Goal: Information Seeking & Learning: Compare options

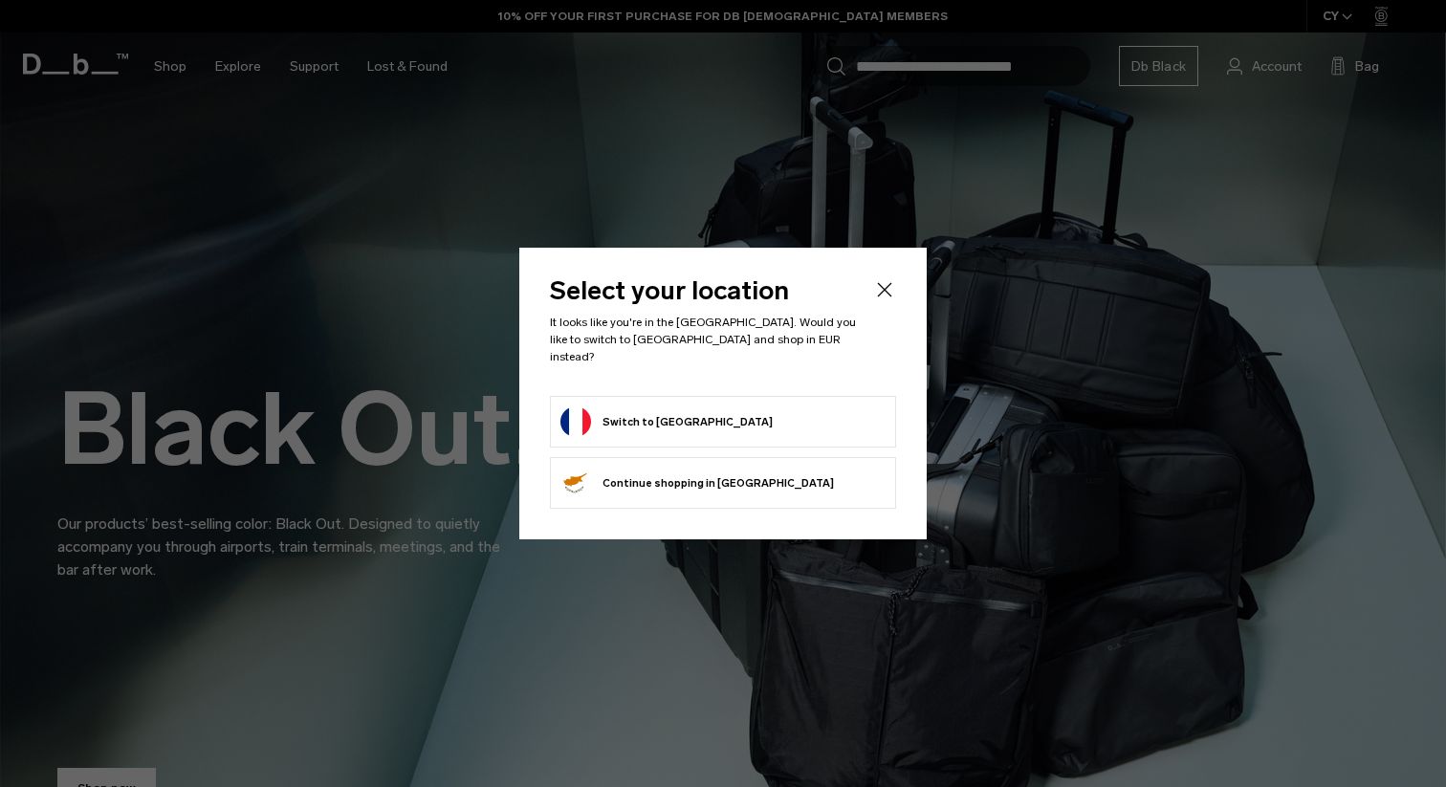
click at [626, 413] on button "Switch to [GEOGRAPHIC_DATA]" at bounding box center [667, 422] width 212 height 31
click at [645, 407] on button "Switch to France" at bounding box center [667, 422] width 212 height 31
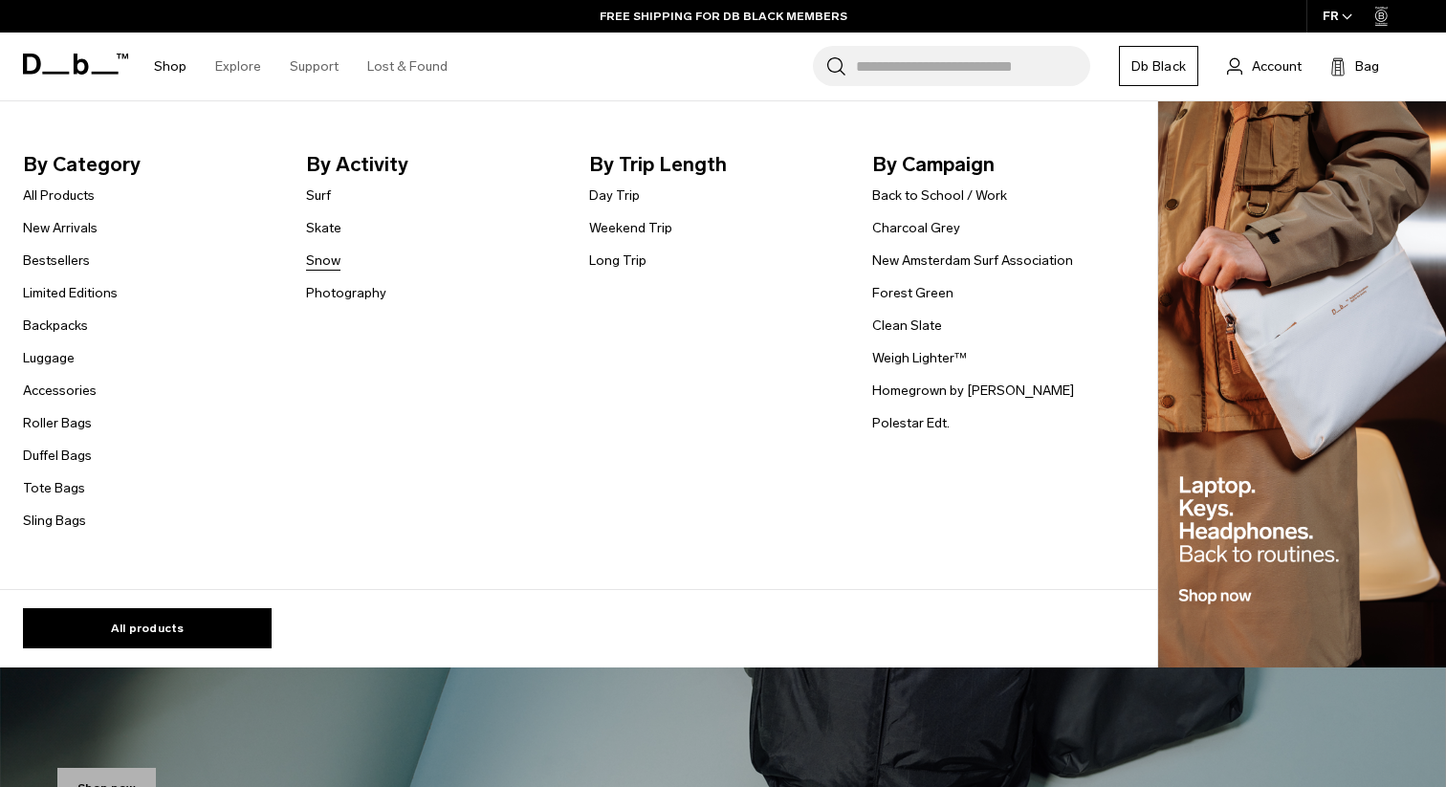
click at [326, 259] on link "Snow" at bounding box center [323, 261] width 34 height 20
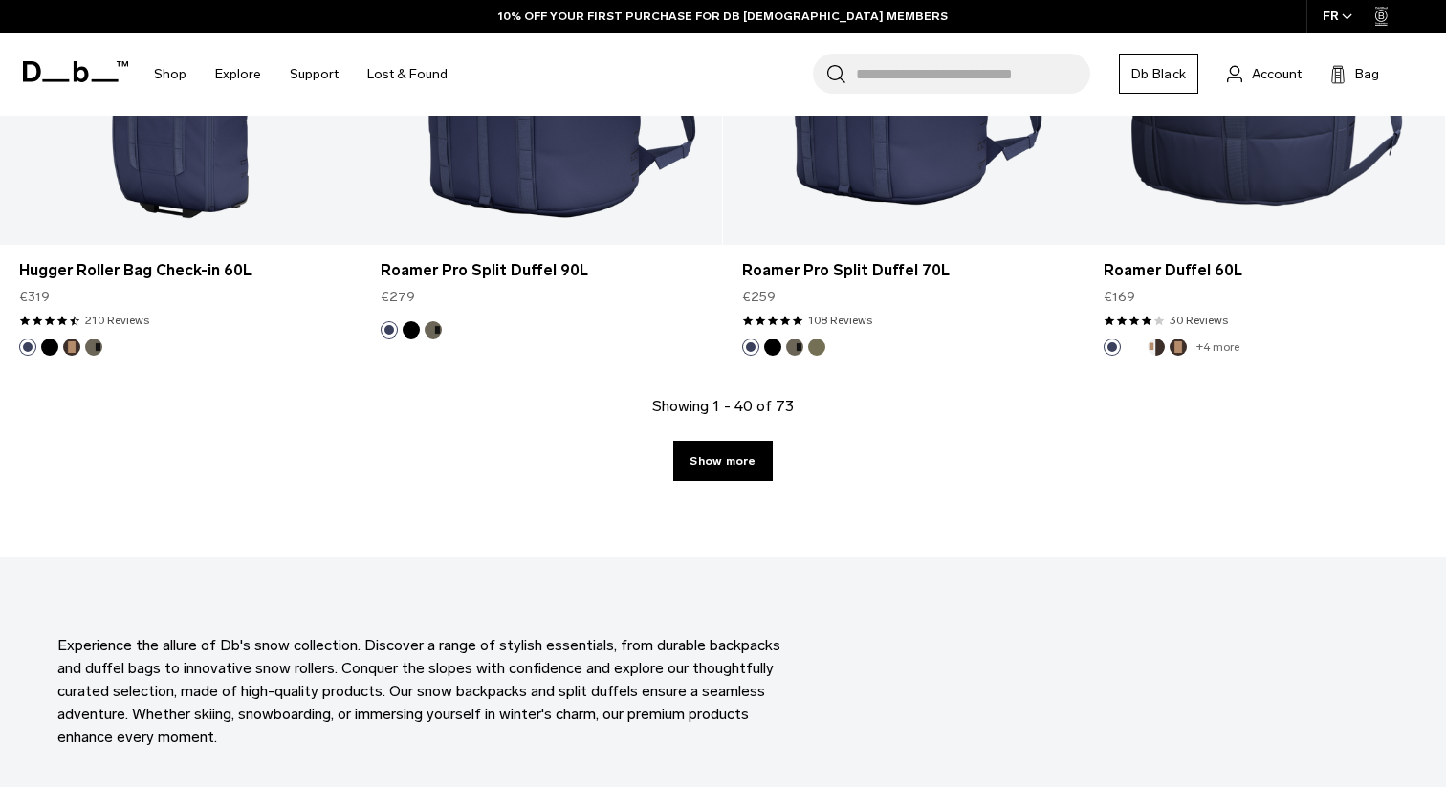
scroll to position [5624, 0]
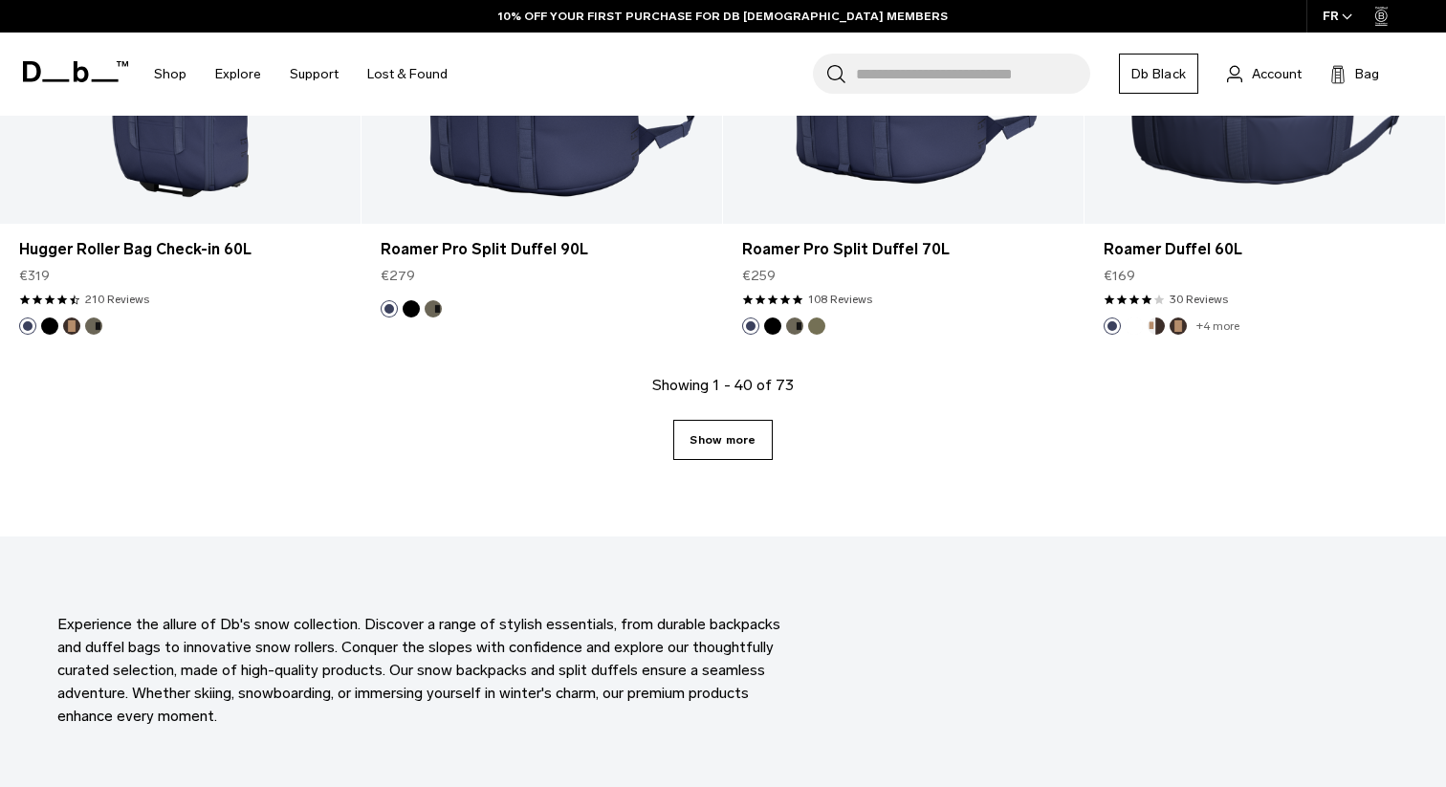
click at [746, 447] on link "Show more" at bounding box center [722, 440] width 99 height 40
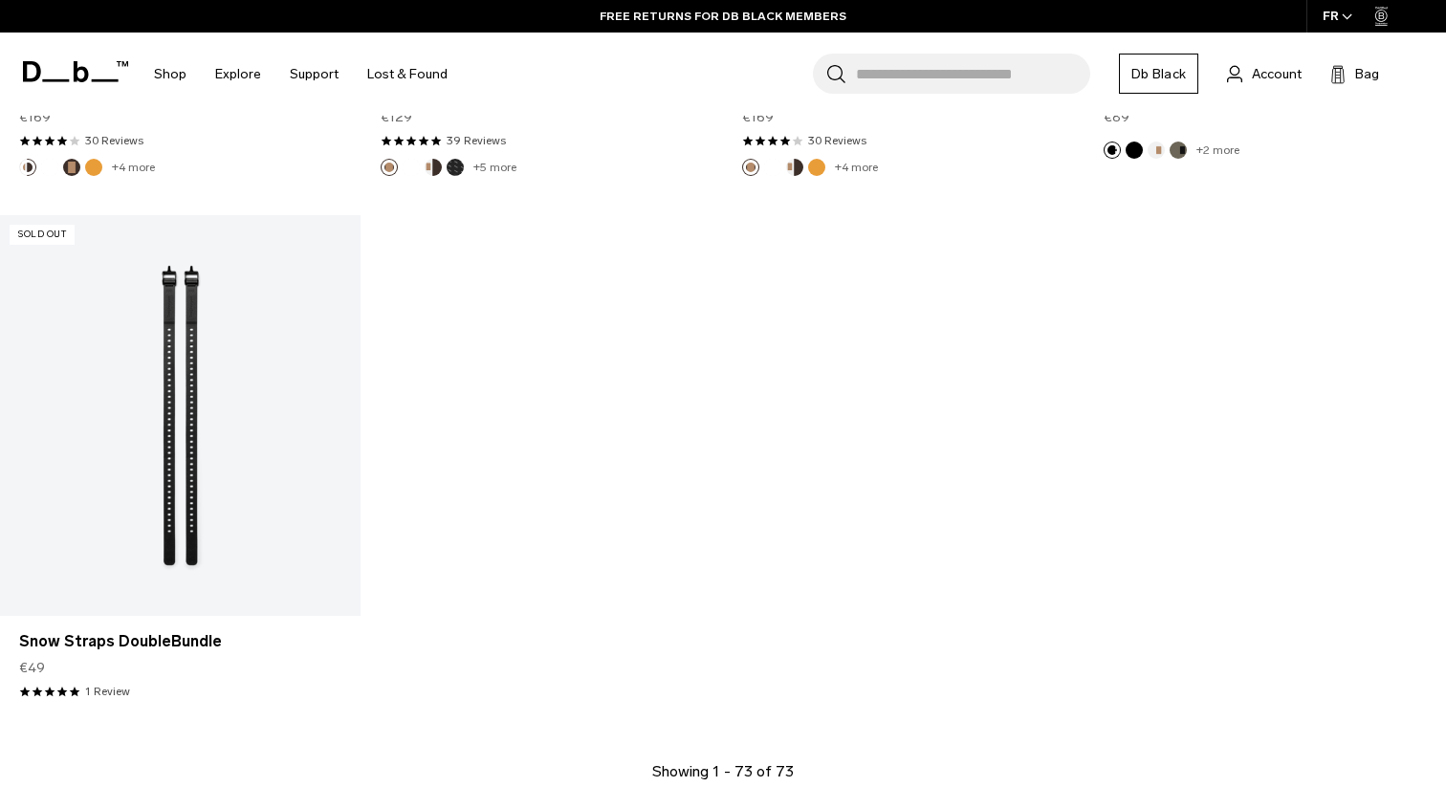
scroll to position [10207, 0]
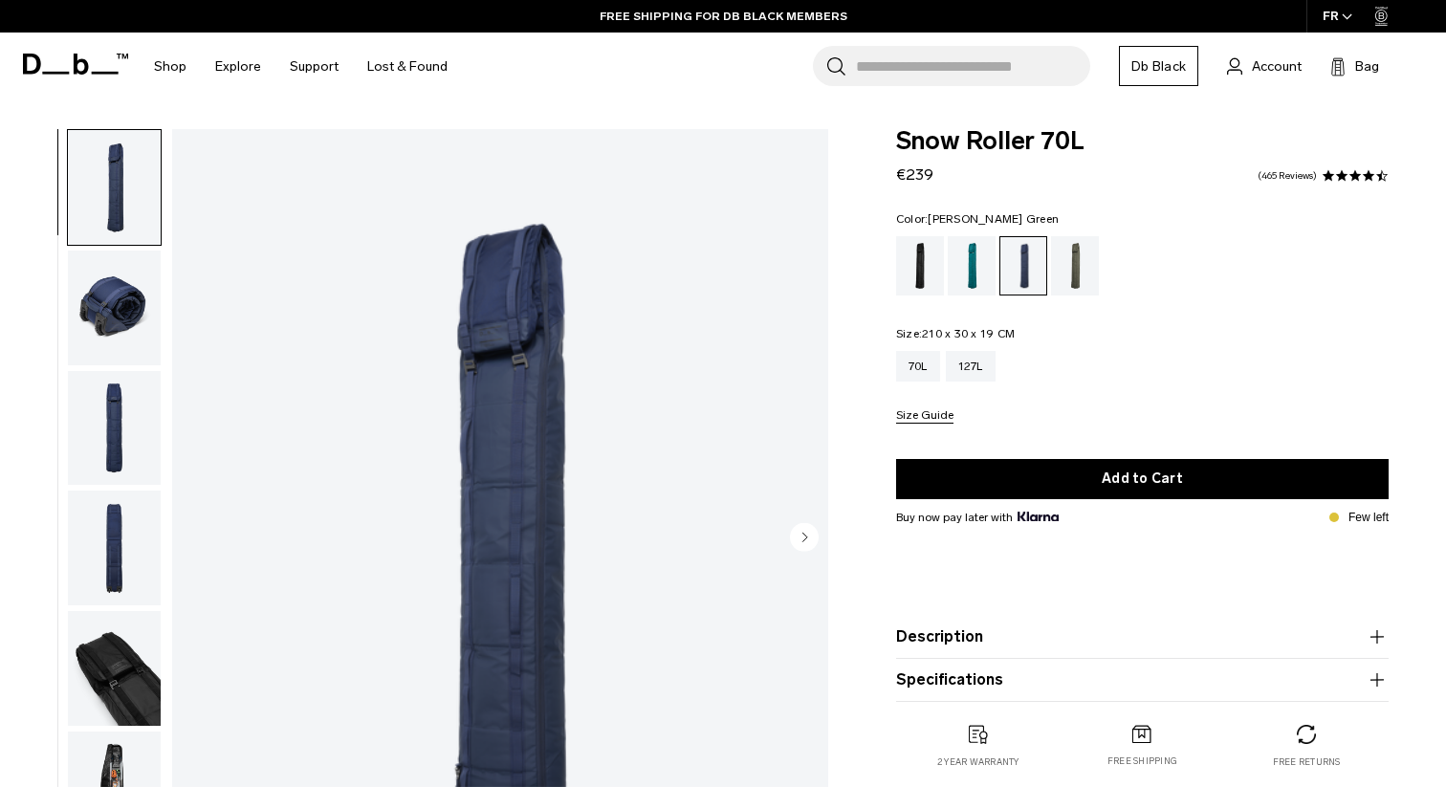
click at [1068, 269] on div "Moss Green" at bounding box center [1075, 265] width 49 height 59
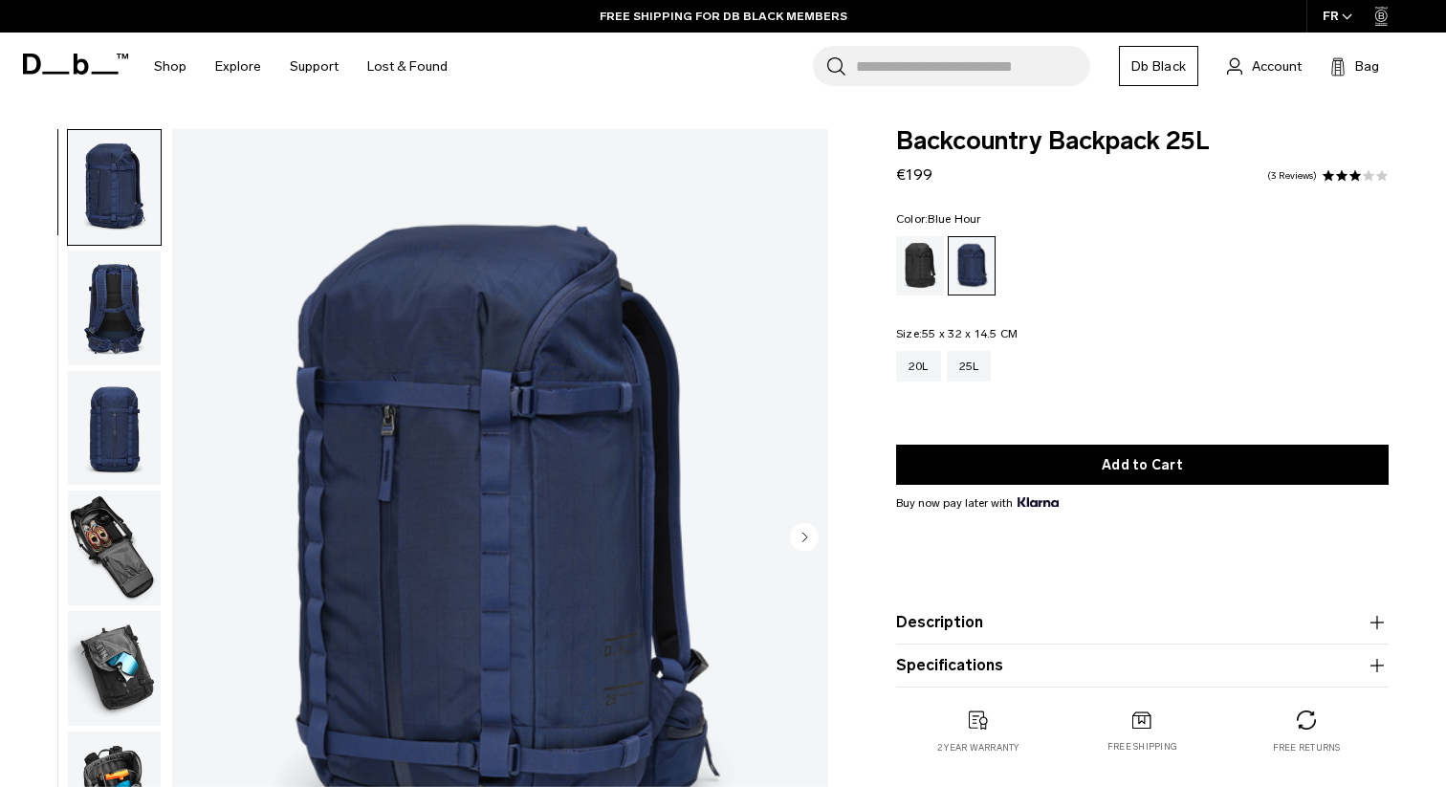
click at [133, 283] on img "button" at bounding box center [114, 308] width 93 height 115
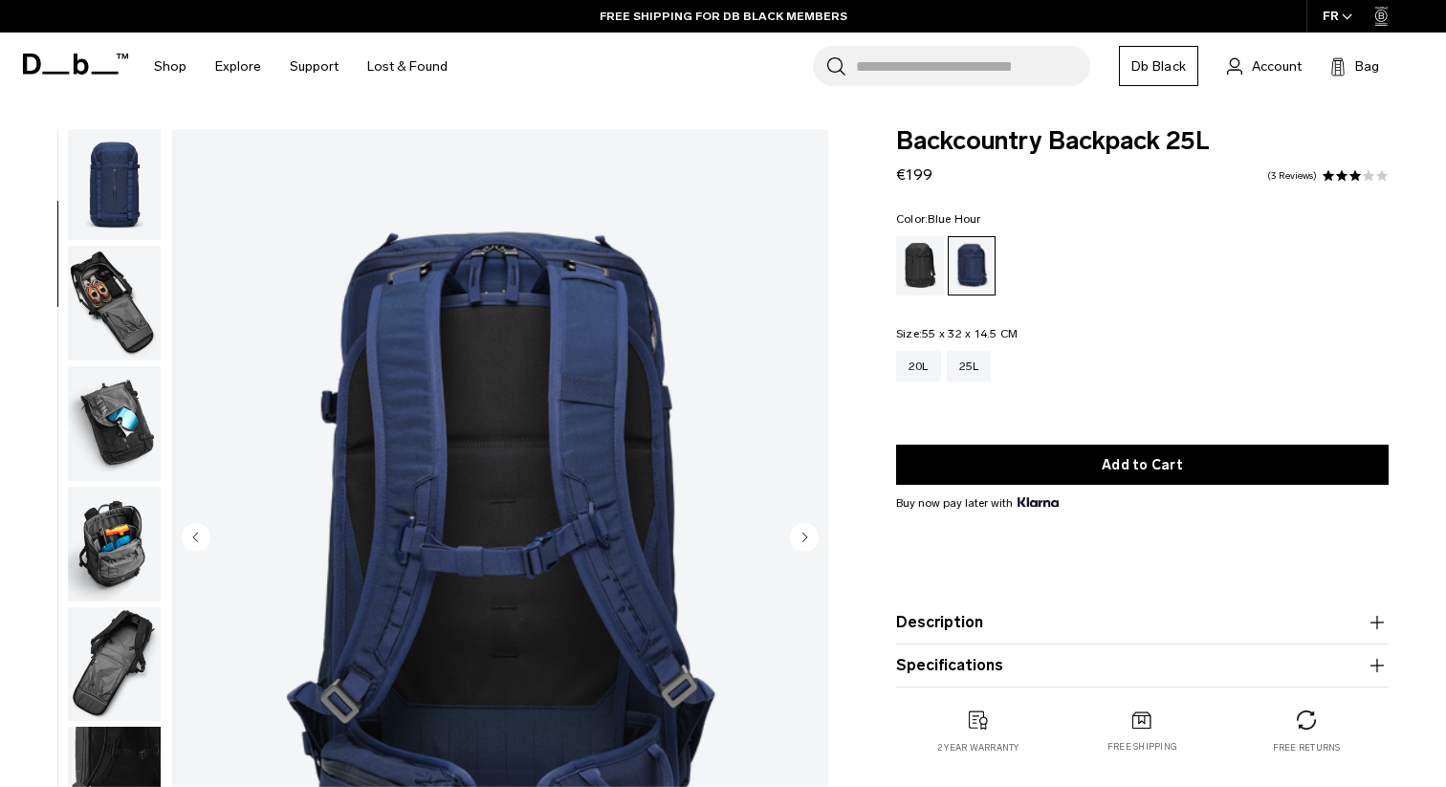
scroll to position [246, 0]
click at [363, 411] on img "2 / 11" at bounding box center [500, 539] width 656 height 820
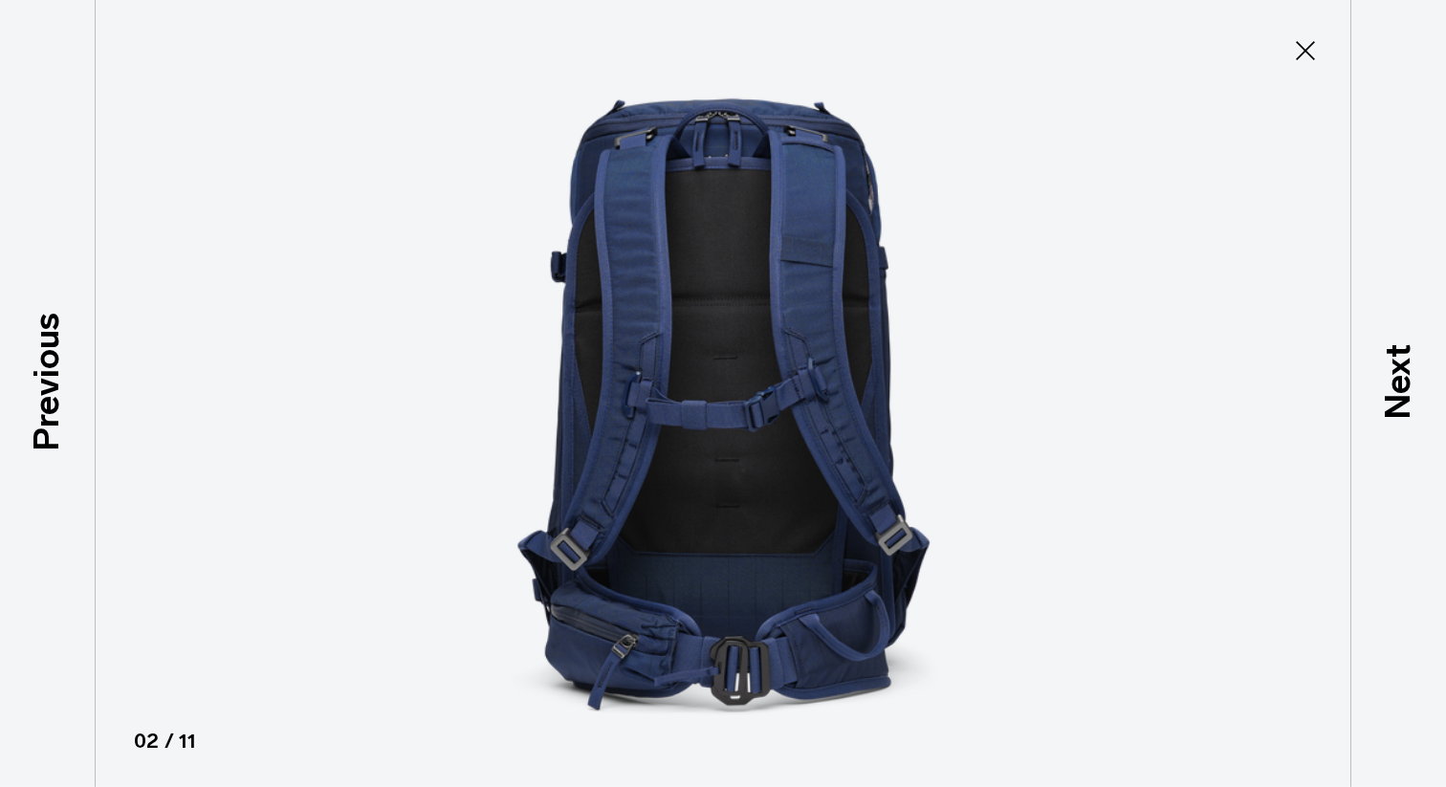
type button "Close"
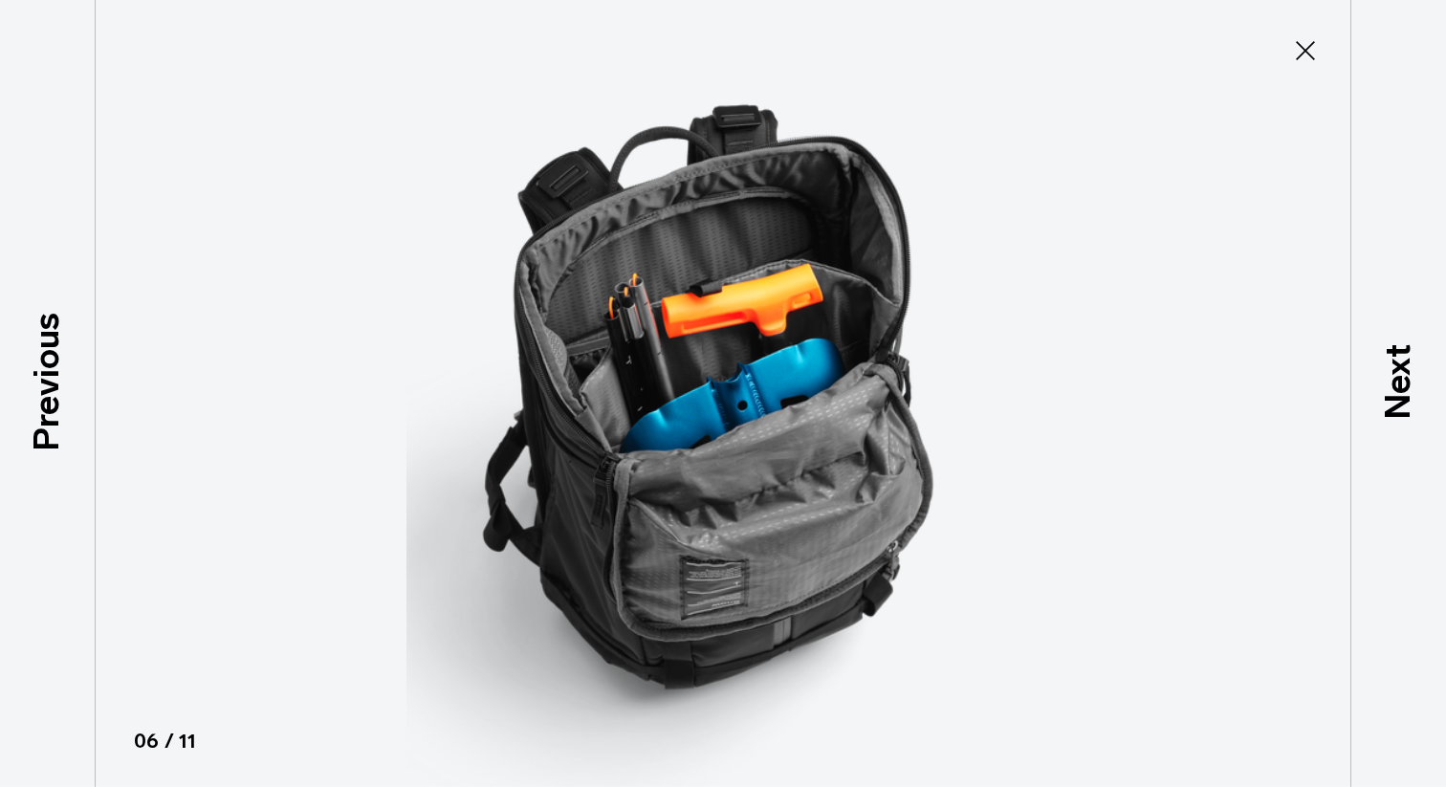
scroll to position [499, 0]
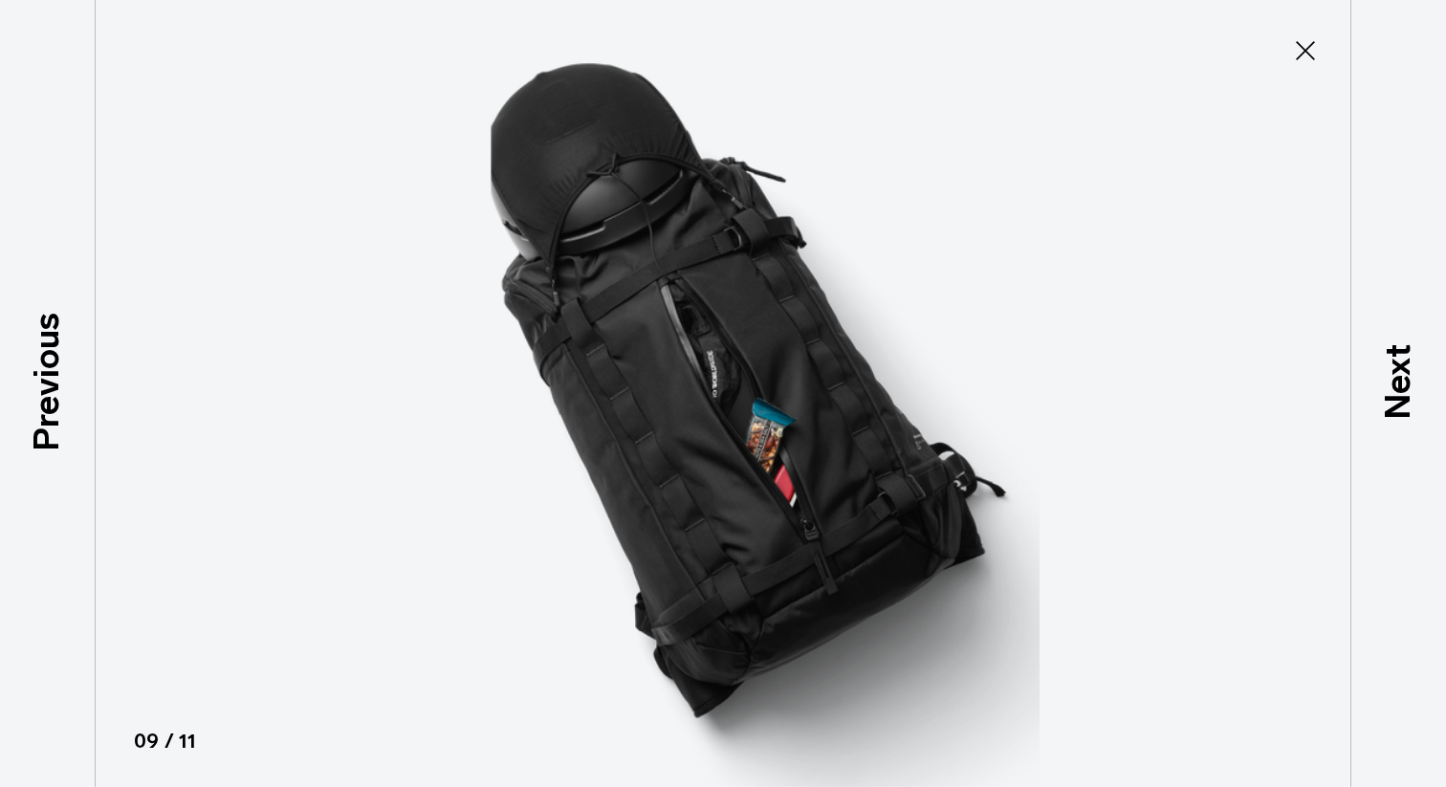
click at [1305, 35] on icon at bounding box center [1305, 50] width 31 height 31
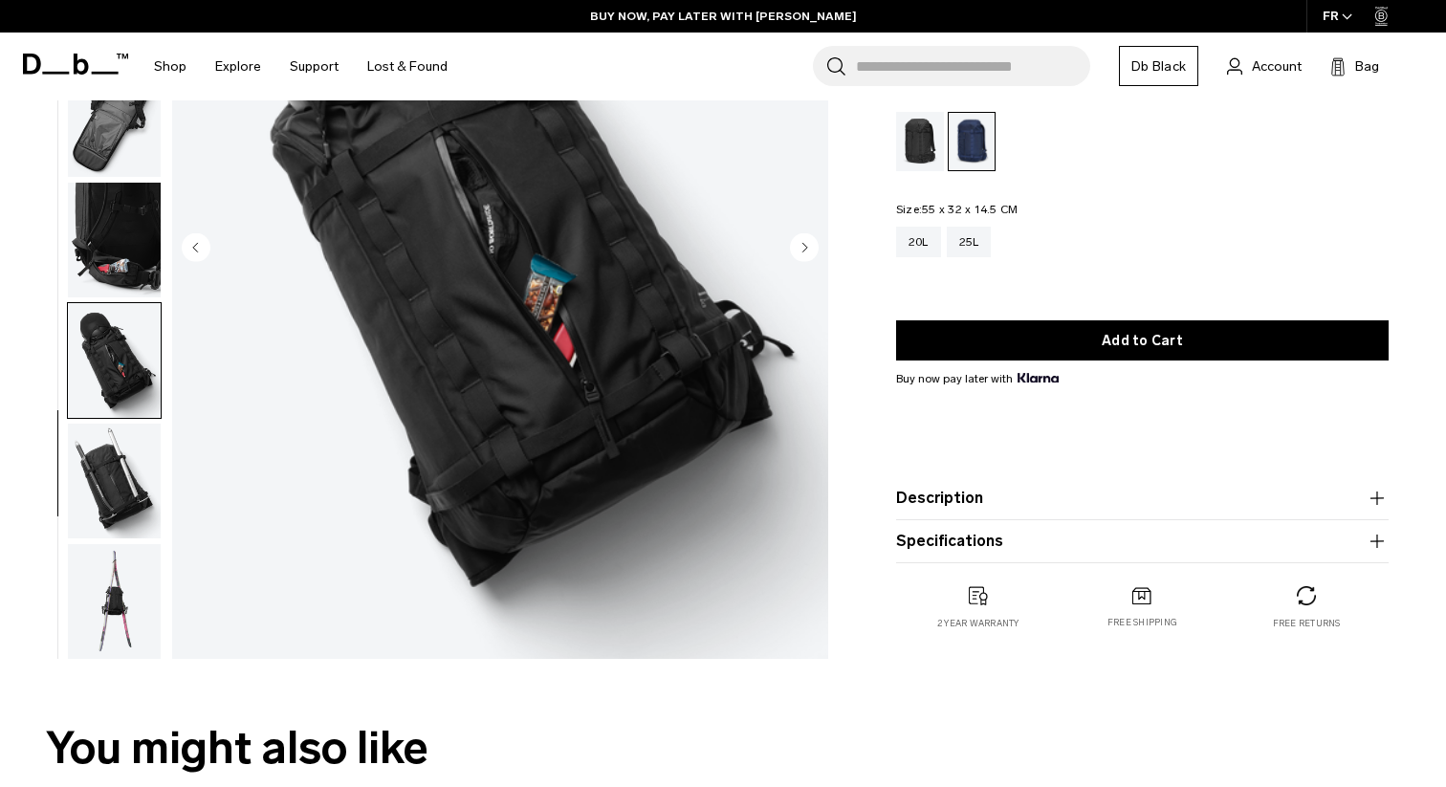
scroll to position [292, 0]
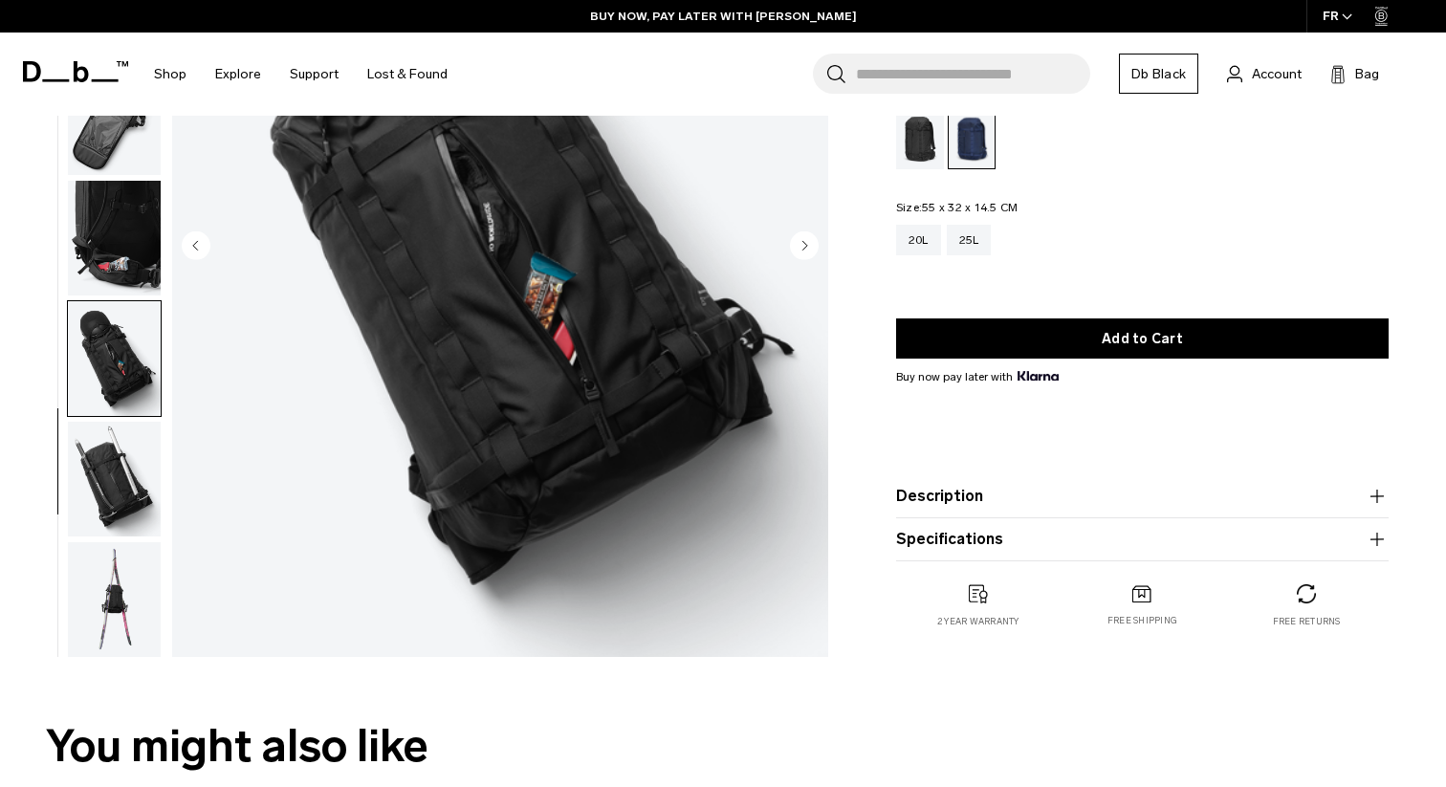
click at [89, 499] on img "button" at bounding box center [114, 479] width 93 height 115
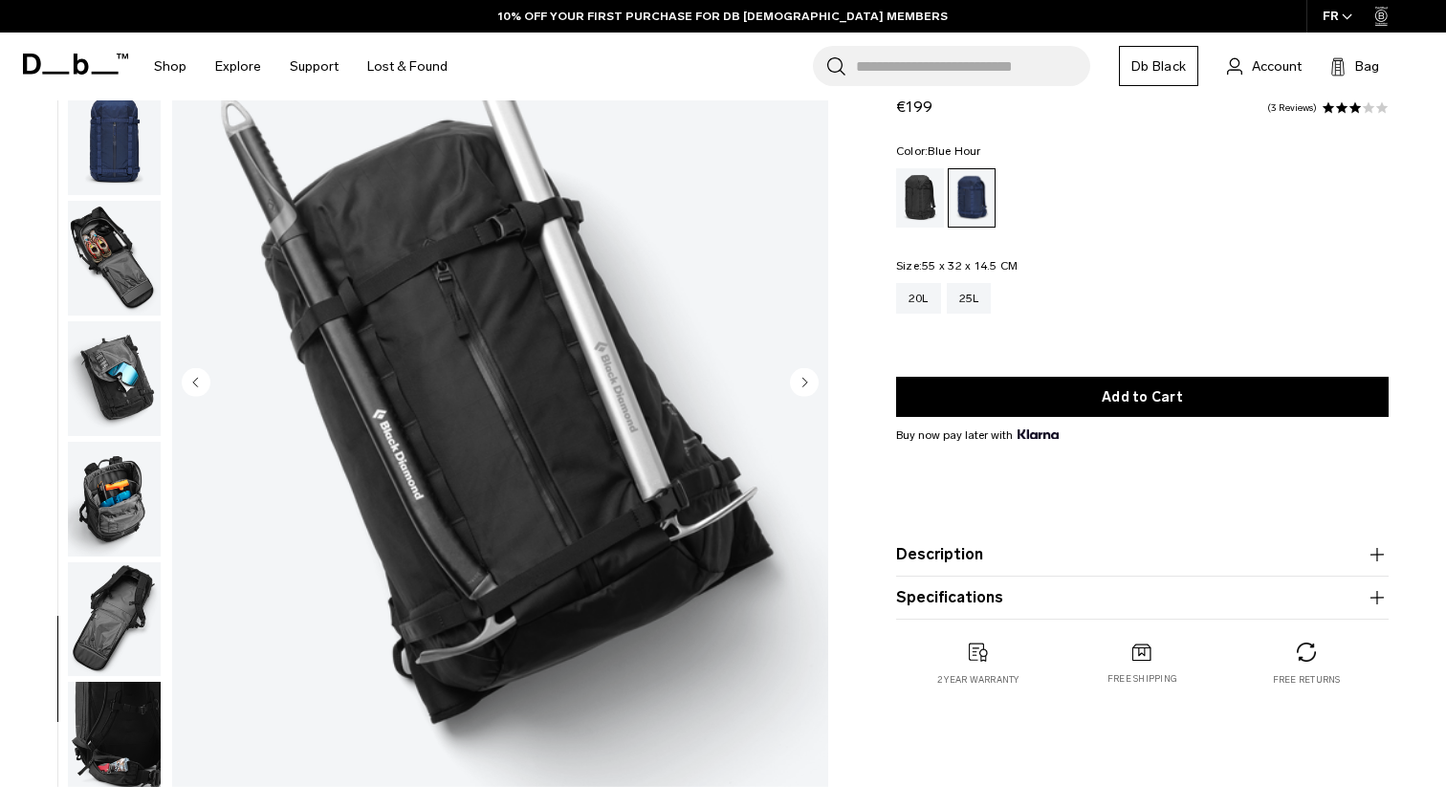
scroll to position [177, 0]
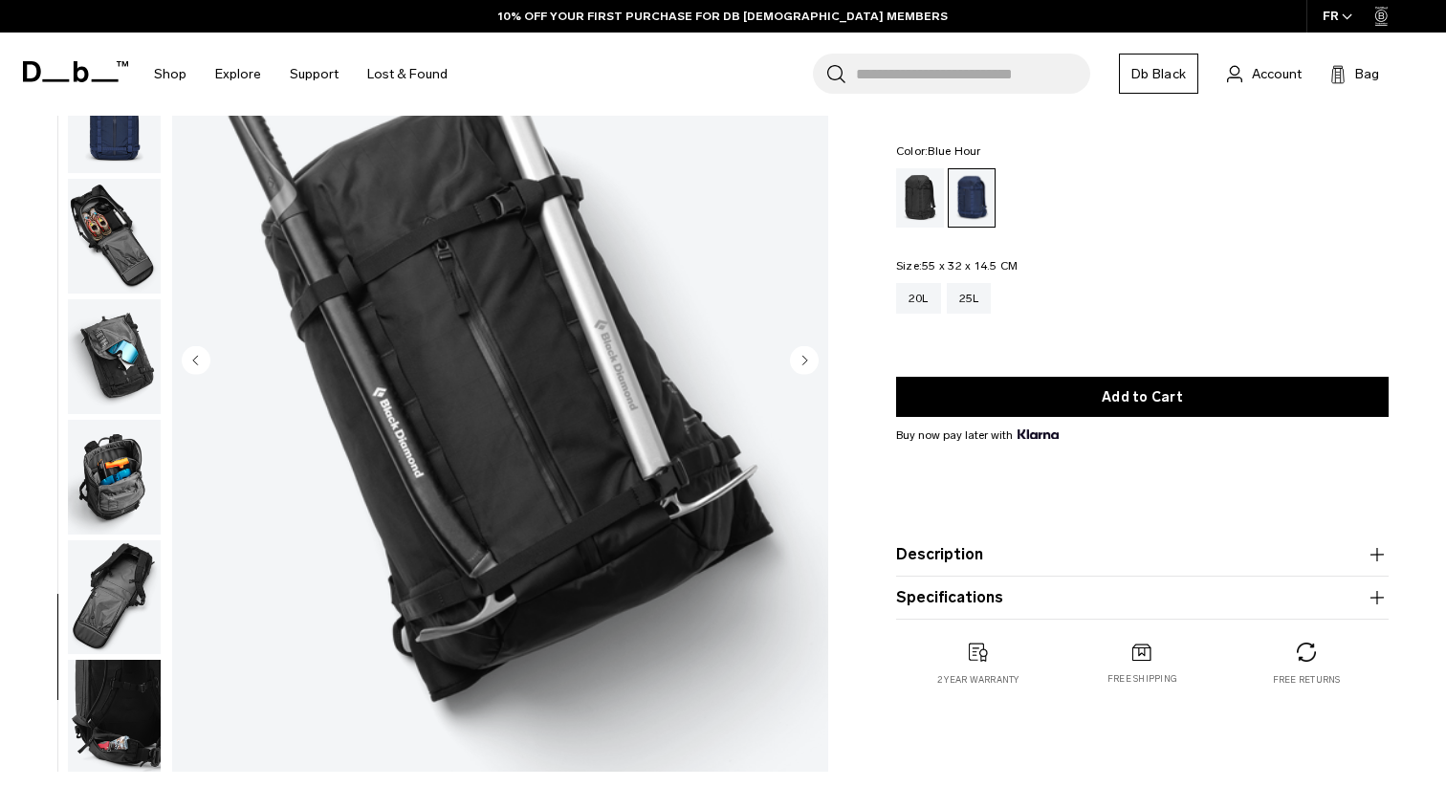
click at [131, 693] on img "button" at bounding box center [114, 717] width 93 height 115
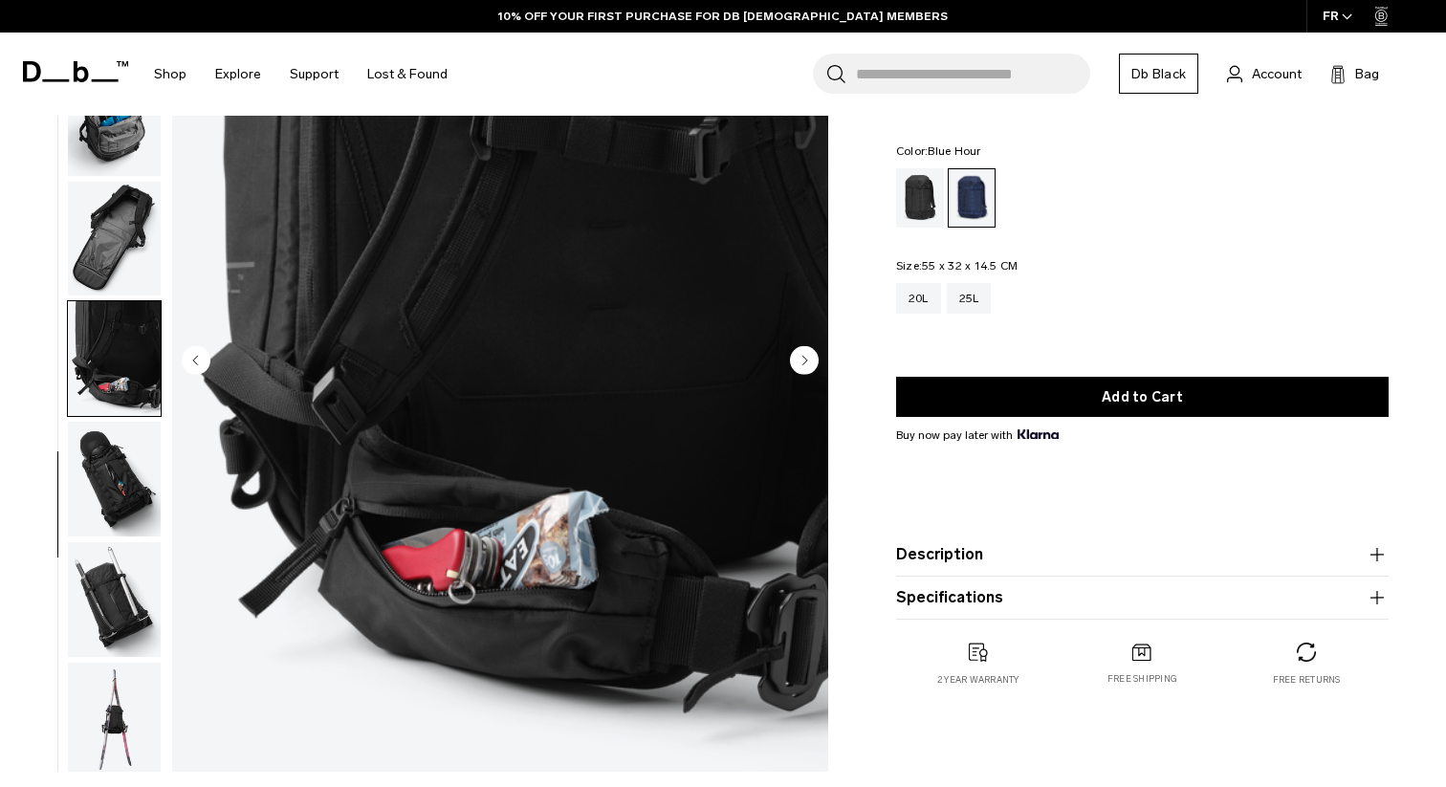
scroll to position [499, 0]
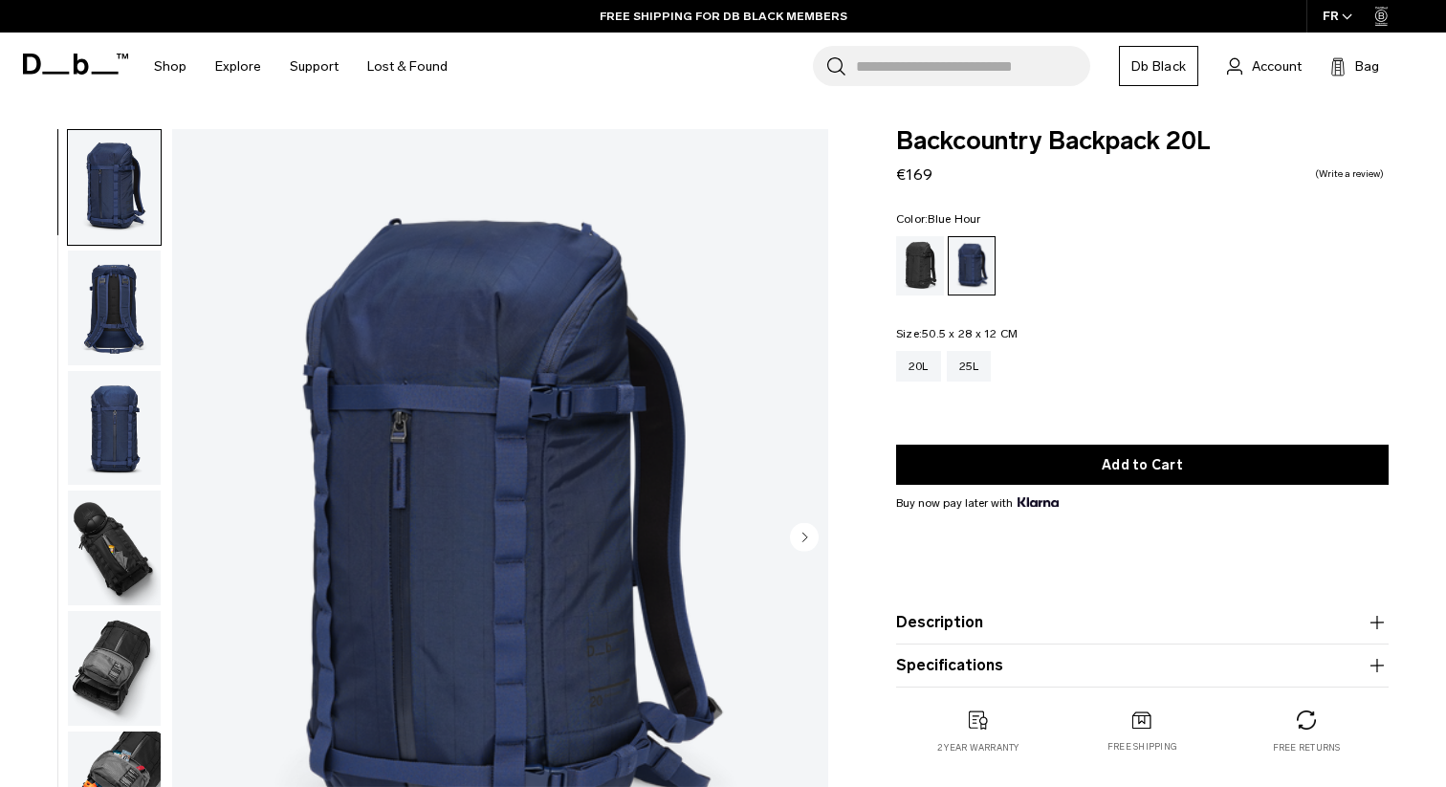
click at [408, 382] on img "1 / 9" at bounding box center [500, 539] width 656 height 820
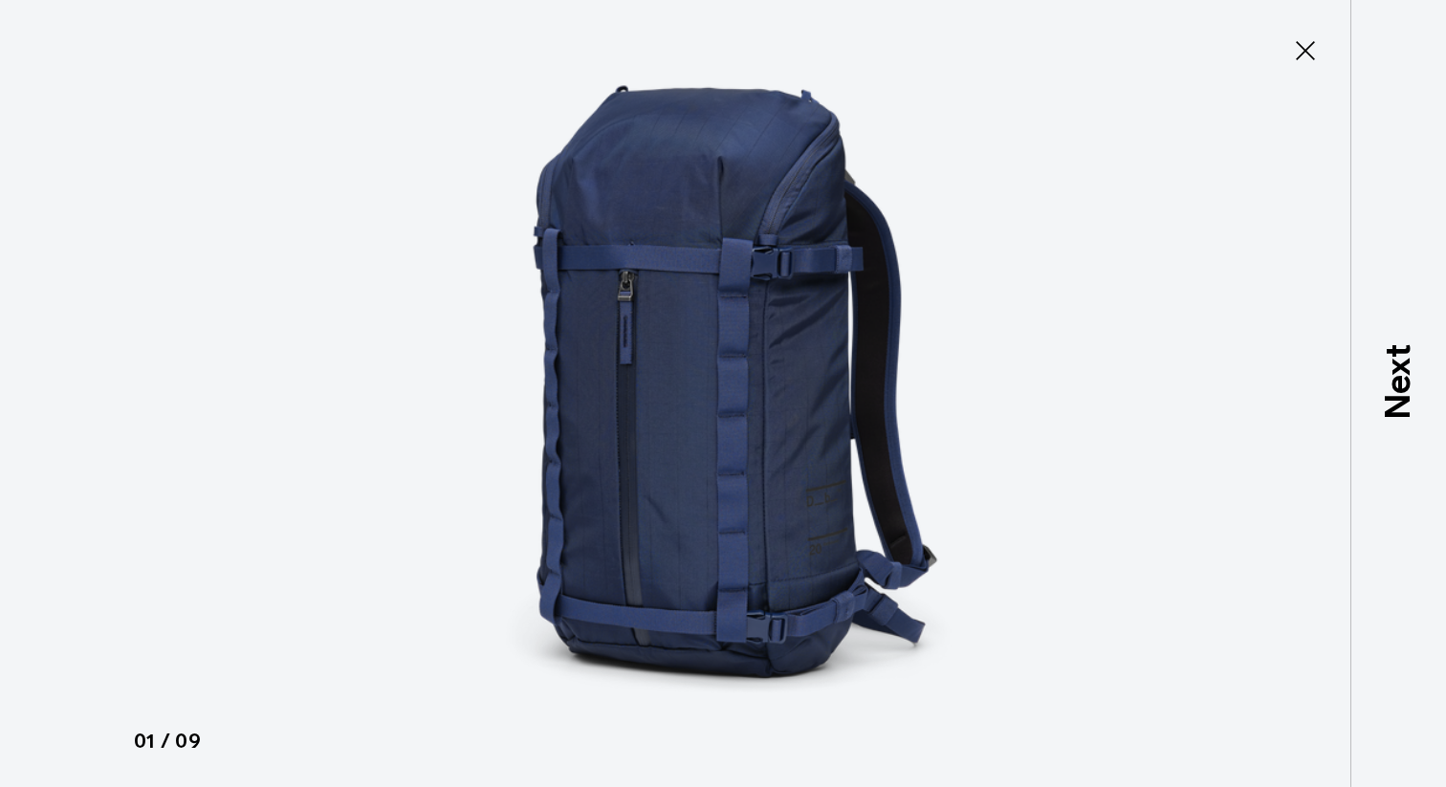
type button "Close"
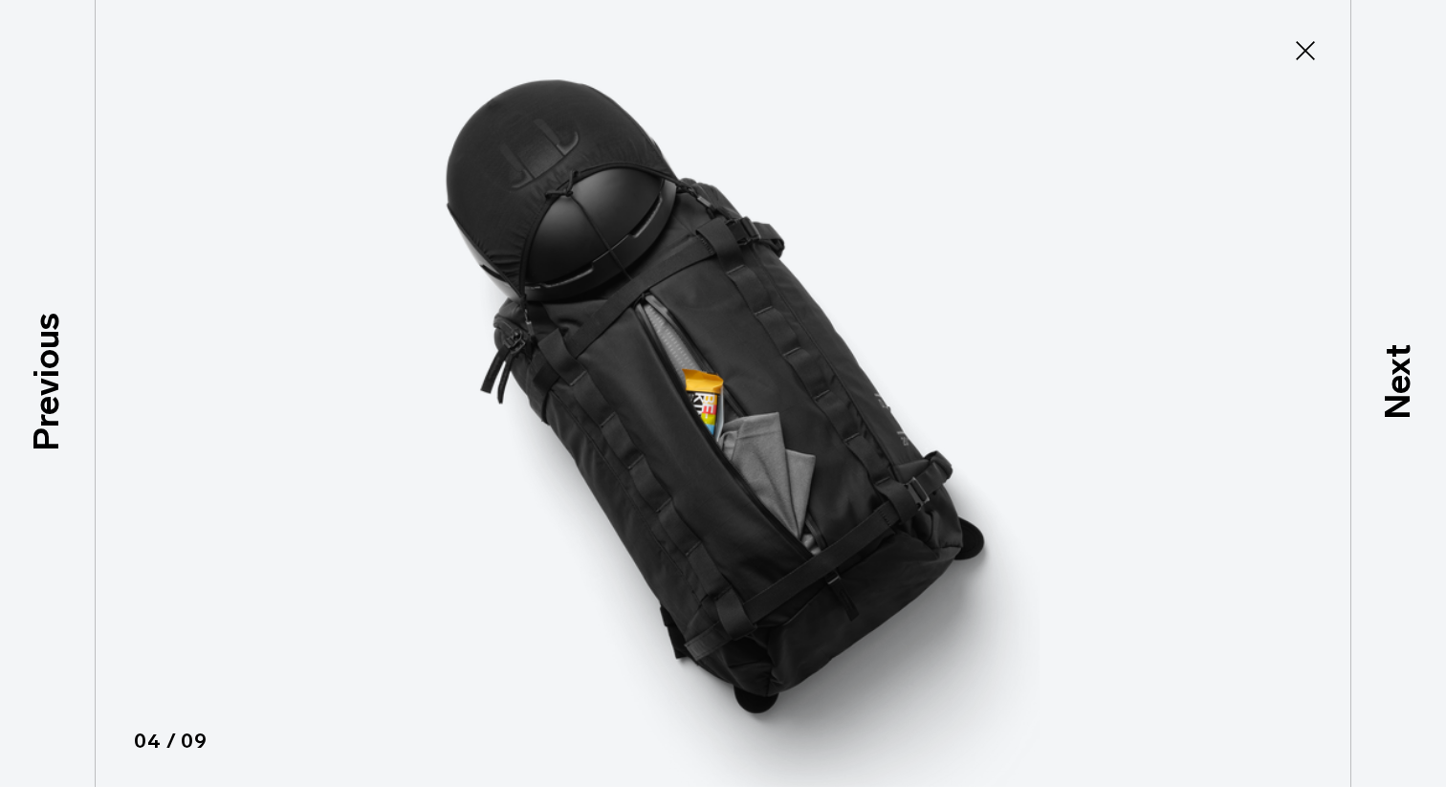
scroll to position [259, 0]
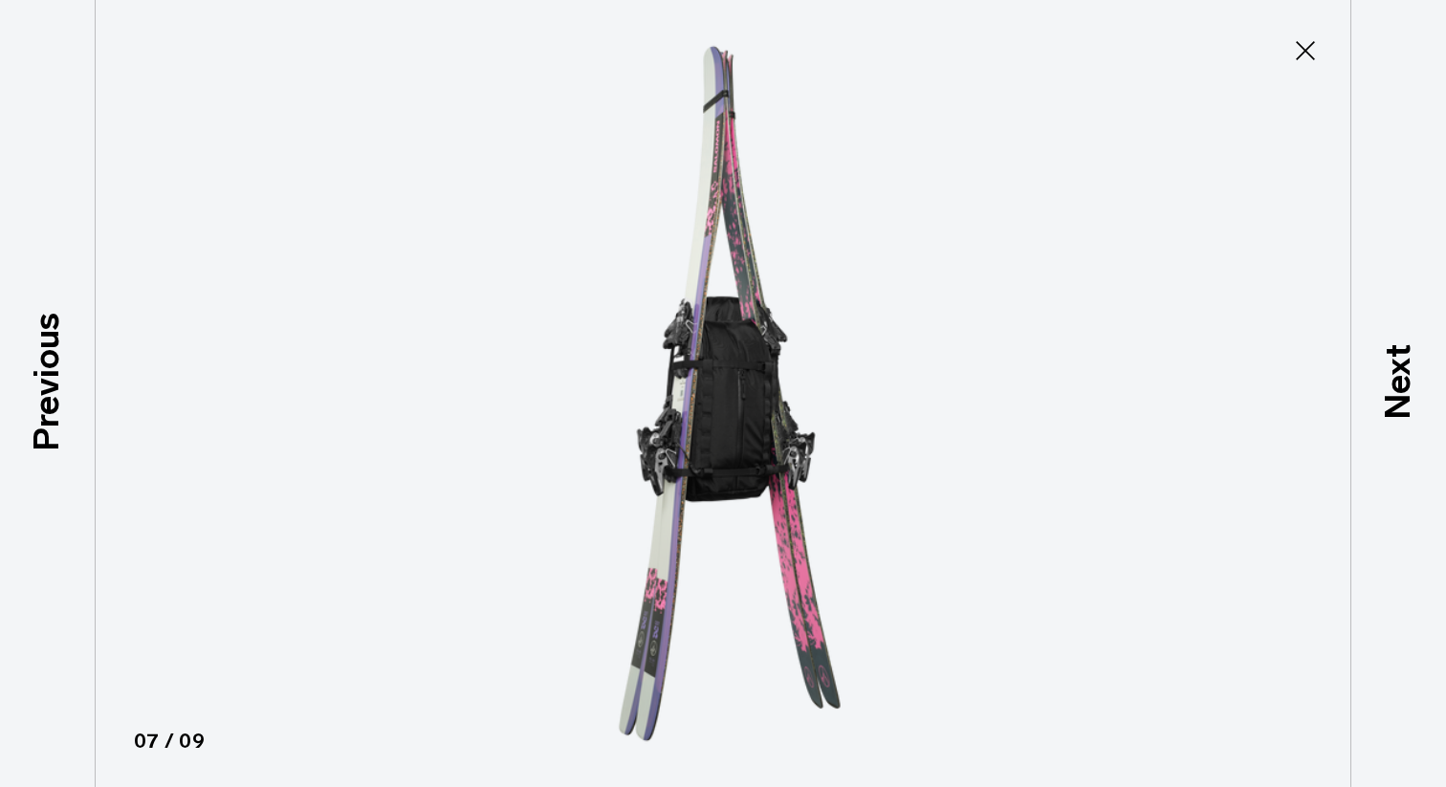
click at [1301, 58] on icon at bounding box center [1305, 50] width 31 height 31
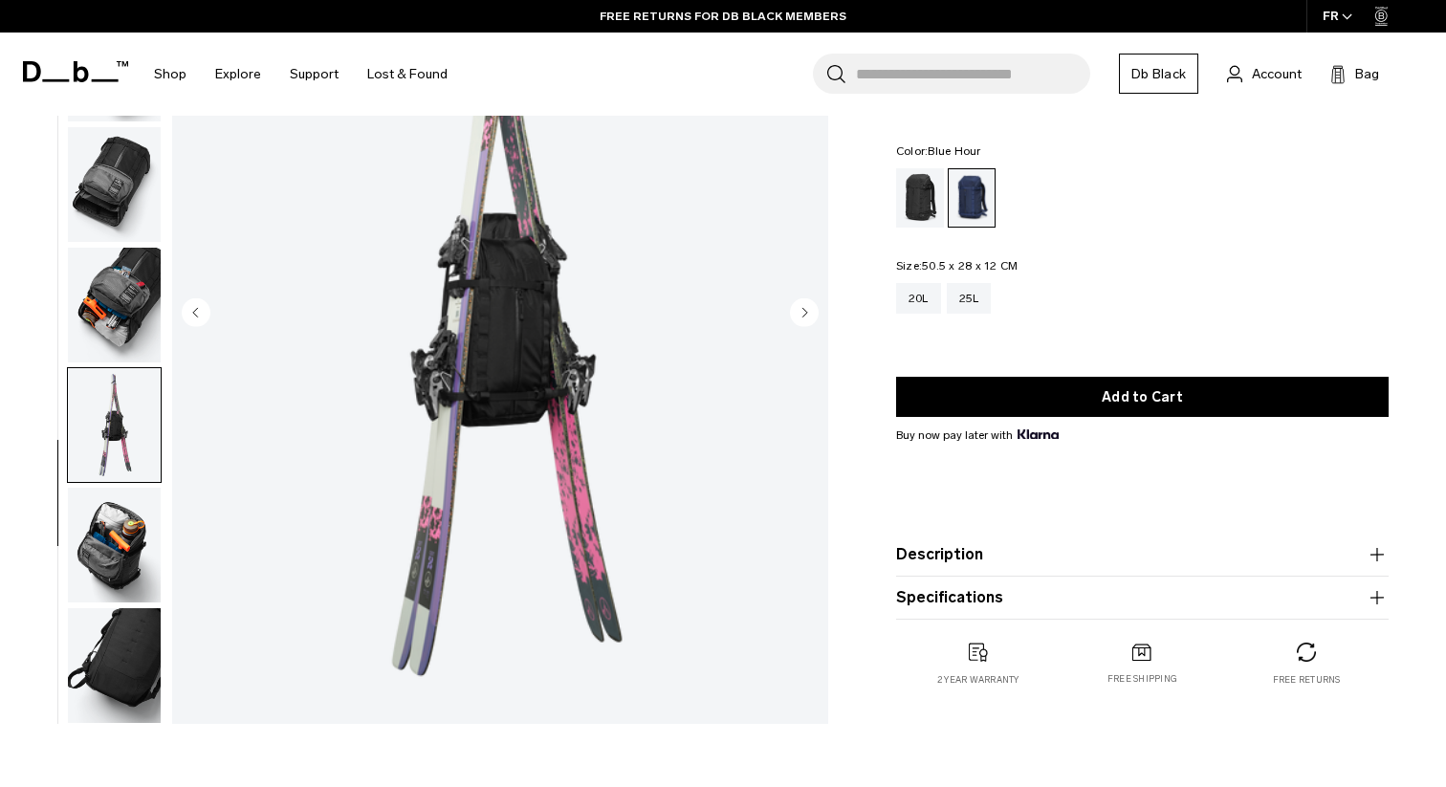
scroll to position [0, 0]
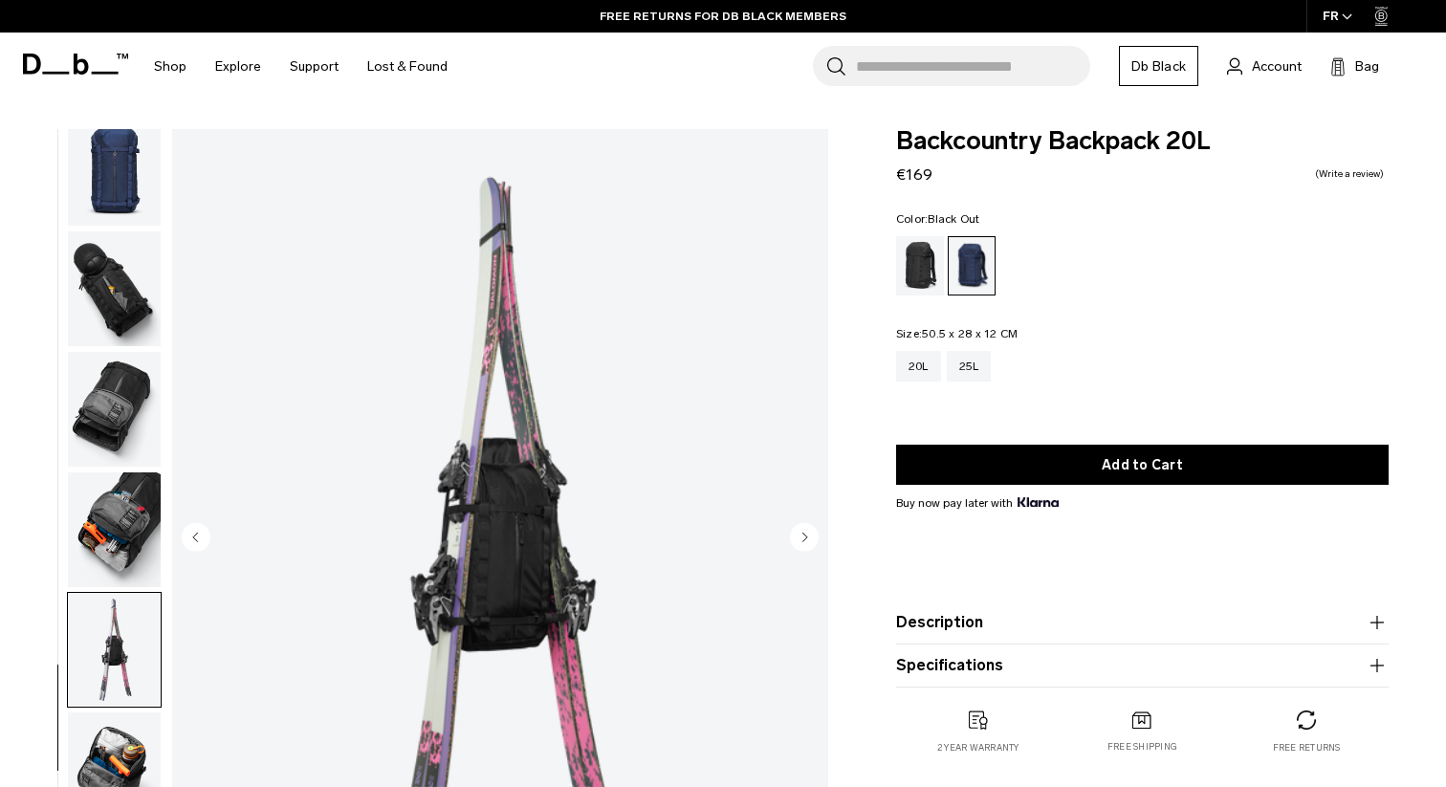
click at [925, 253] on div "Black Out" at bounding box center [920, 265] width 49 height 59
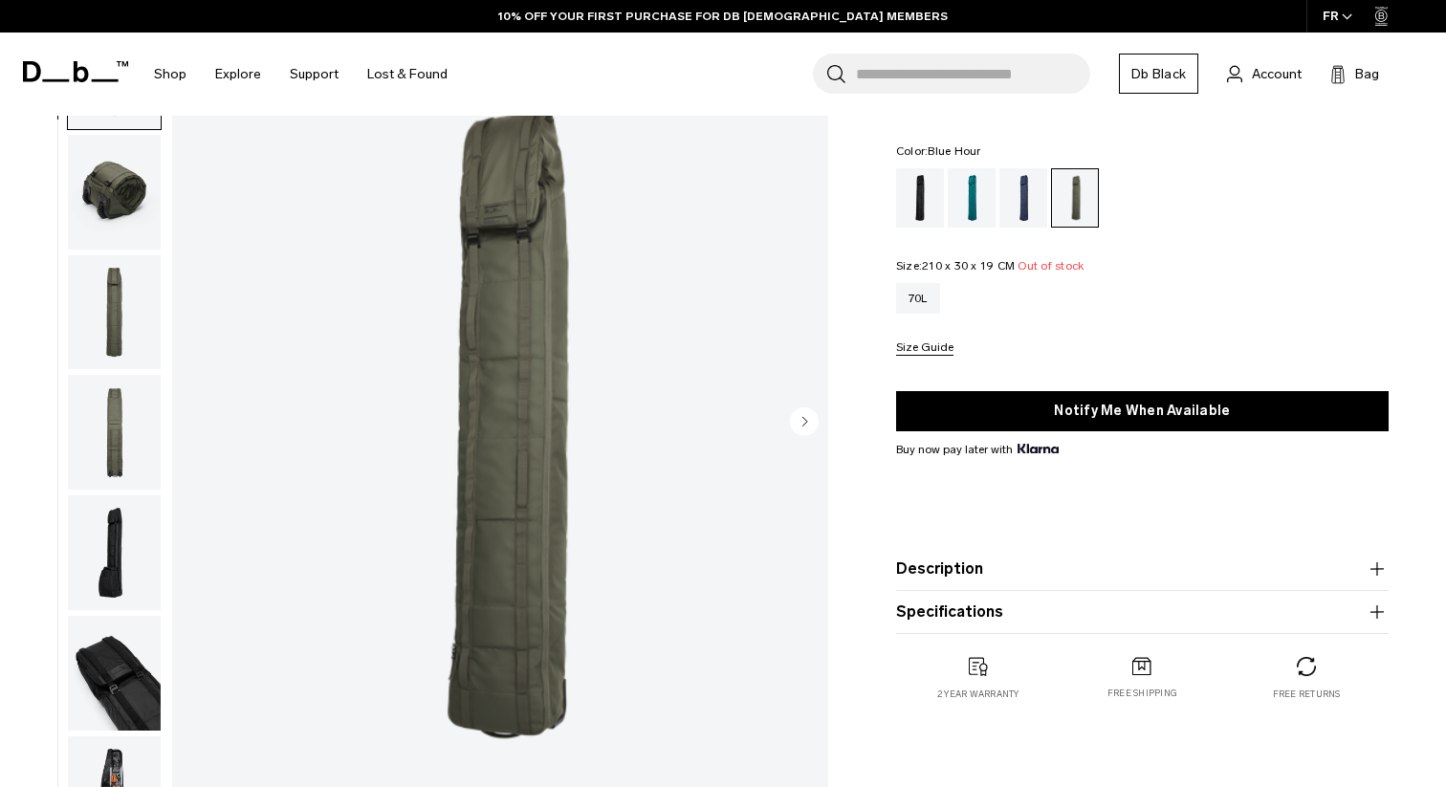
click at [1015, 205] on div "Blue Hour" at bounding box center [1024, 197] width 49 height 59
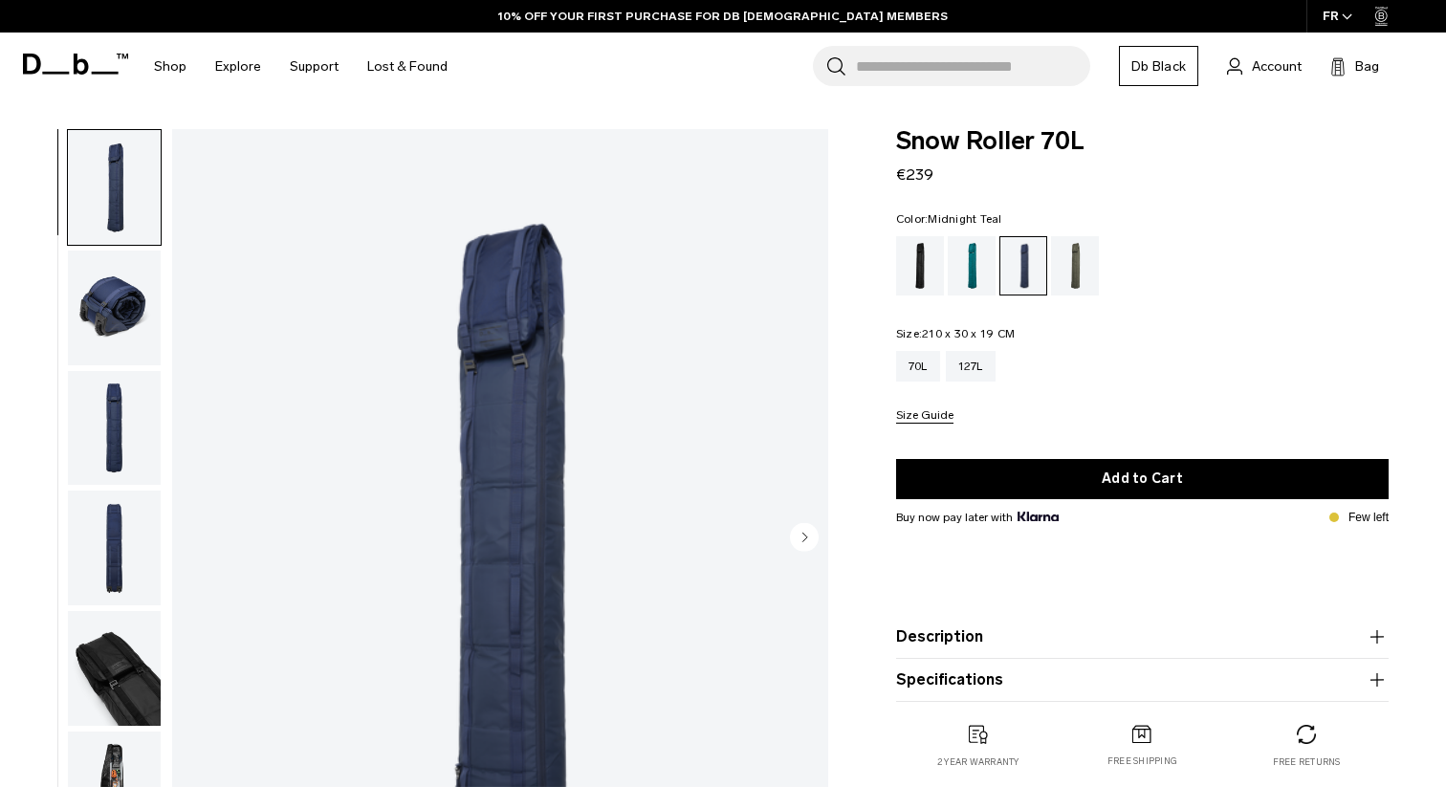
click at [968, 266] on div "Midnight Teal" at bounding box center [972, 265] width 49 height 59
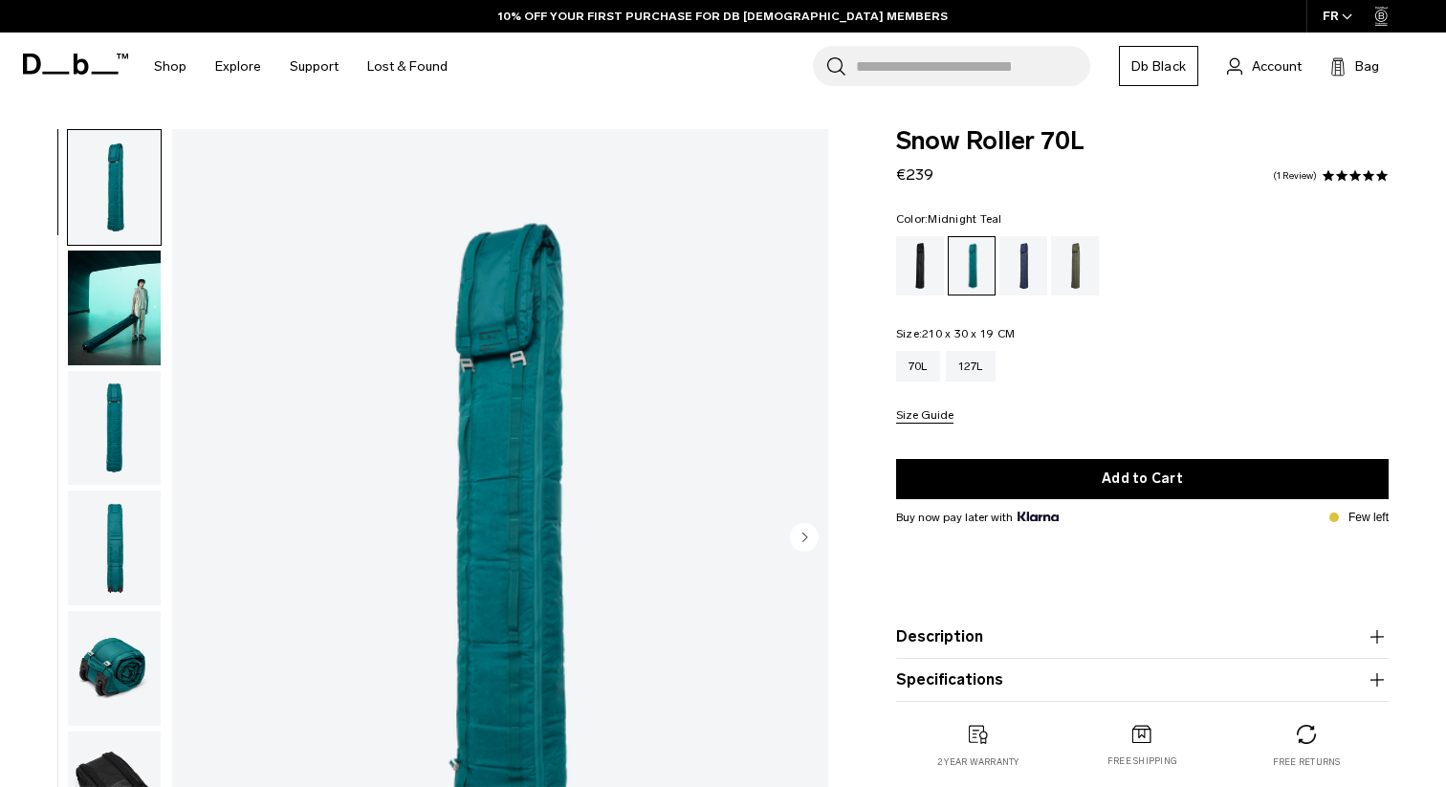
click at [915, 275] on div "Black Out" at bounding box center [920, 265] width 49 height 59
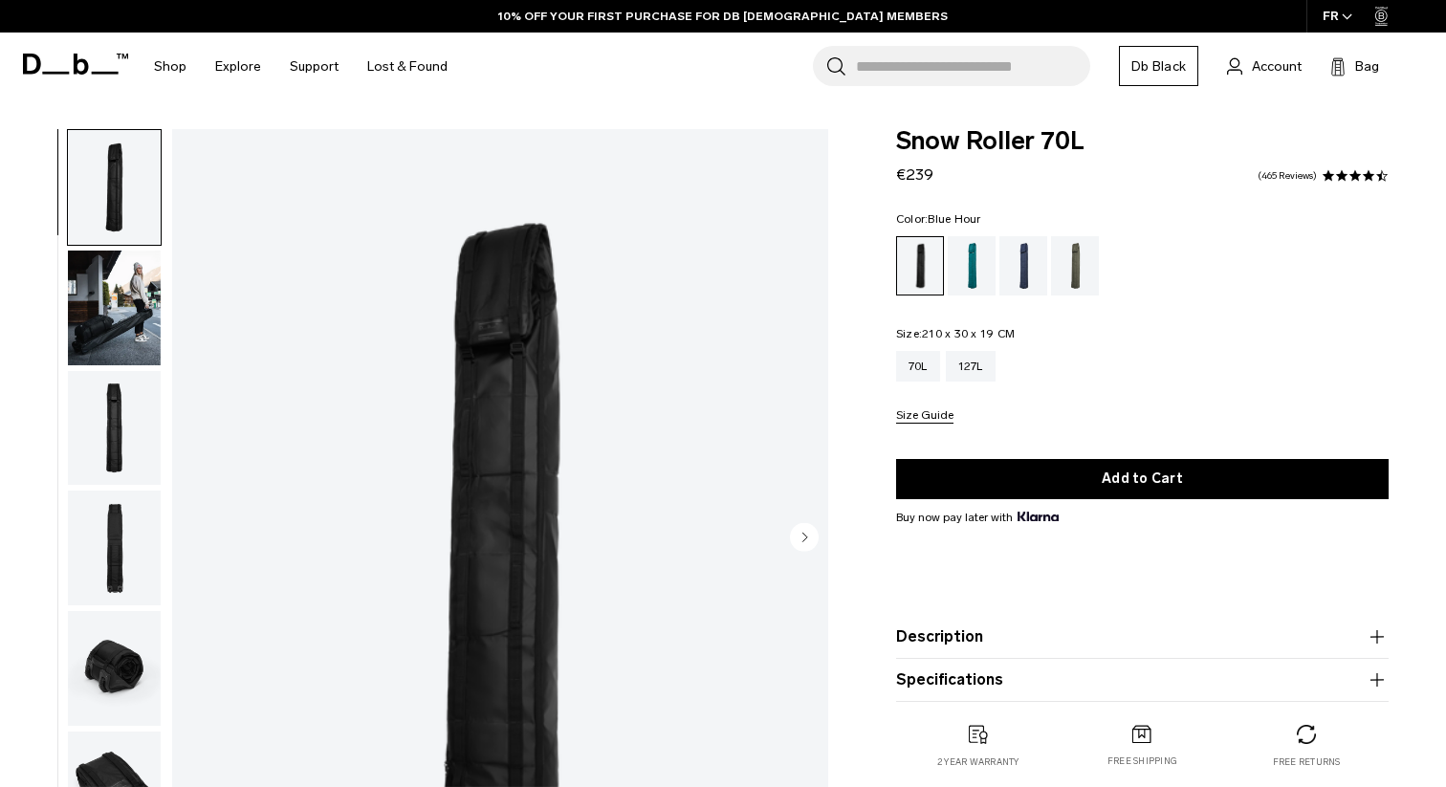
click at [1028, 275] on div "Blue Hour" at bounding box center [1024, 265] width 49 height 59
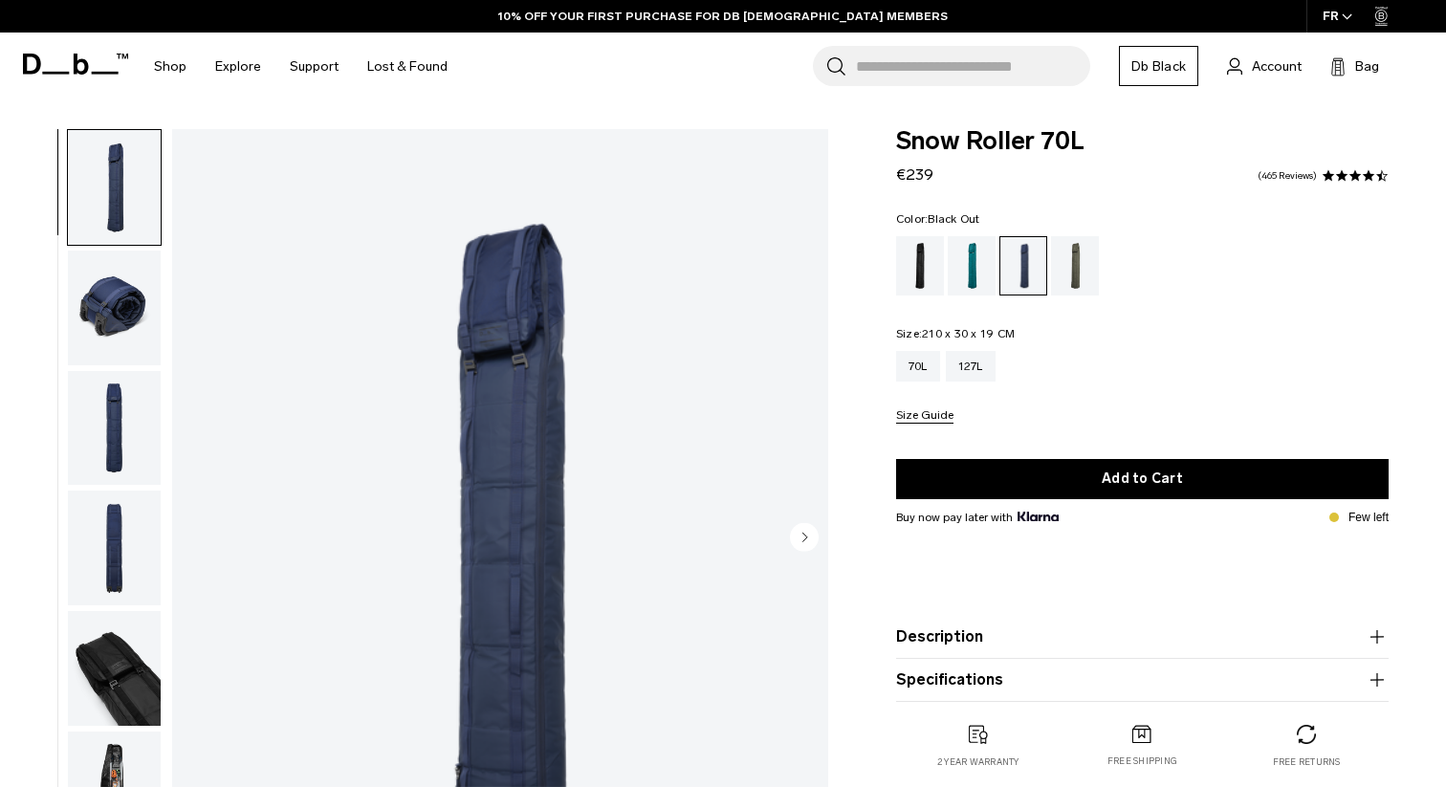
click at [917, 273] on div "Black Out" at bounding box center [920, 265] width 49 height 59
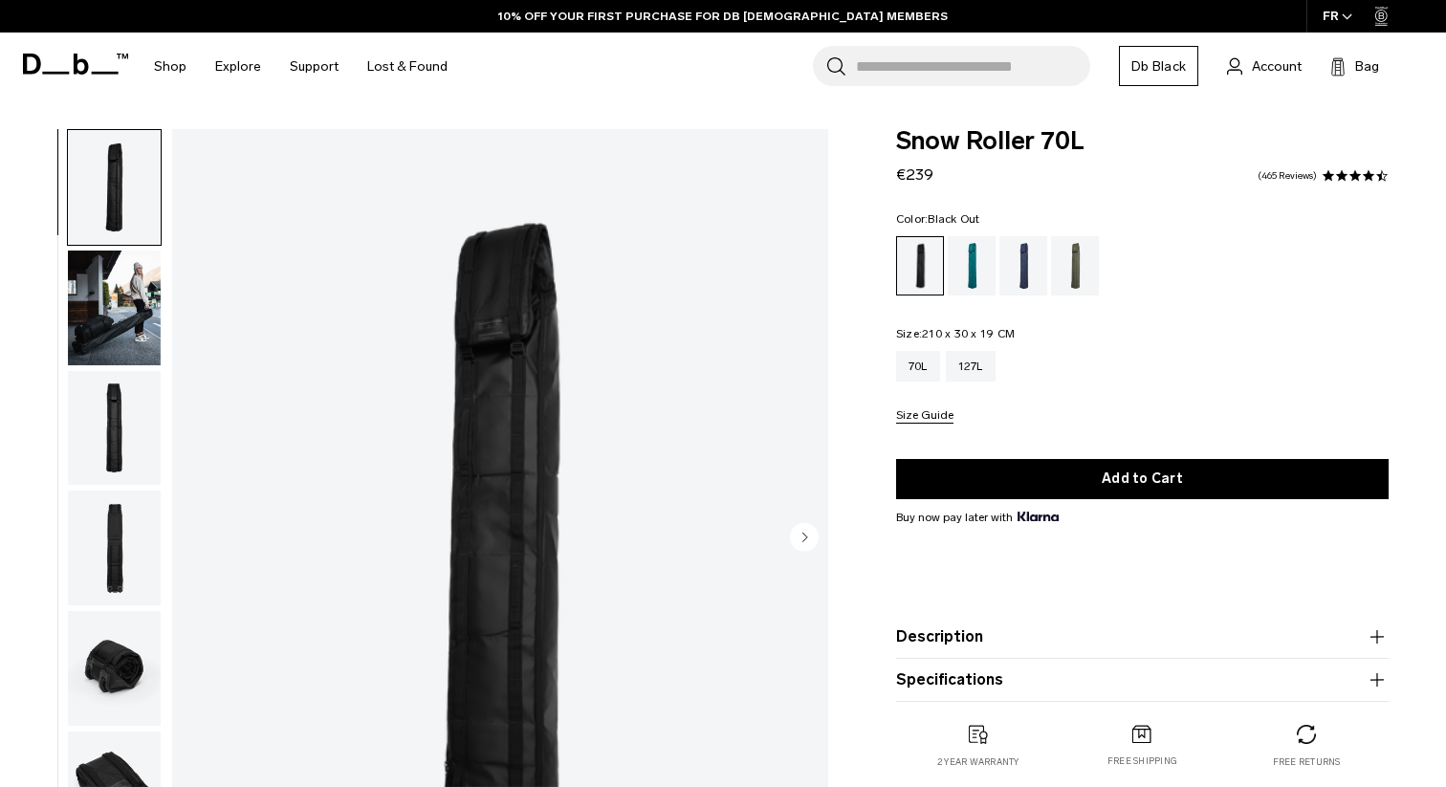
click at [105, 350] on img "button" at bounding box center [114, 308] width 93 height 115
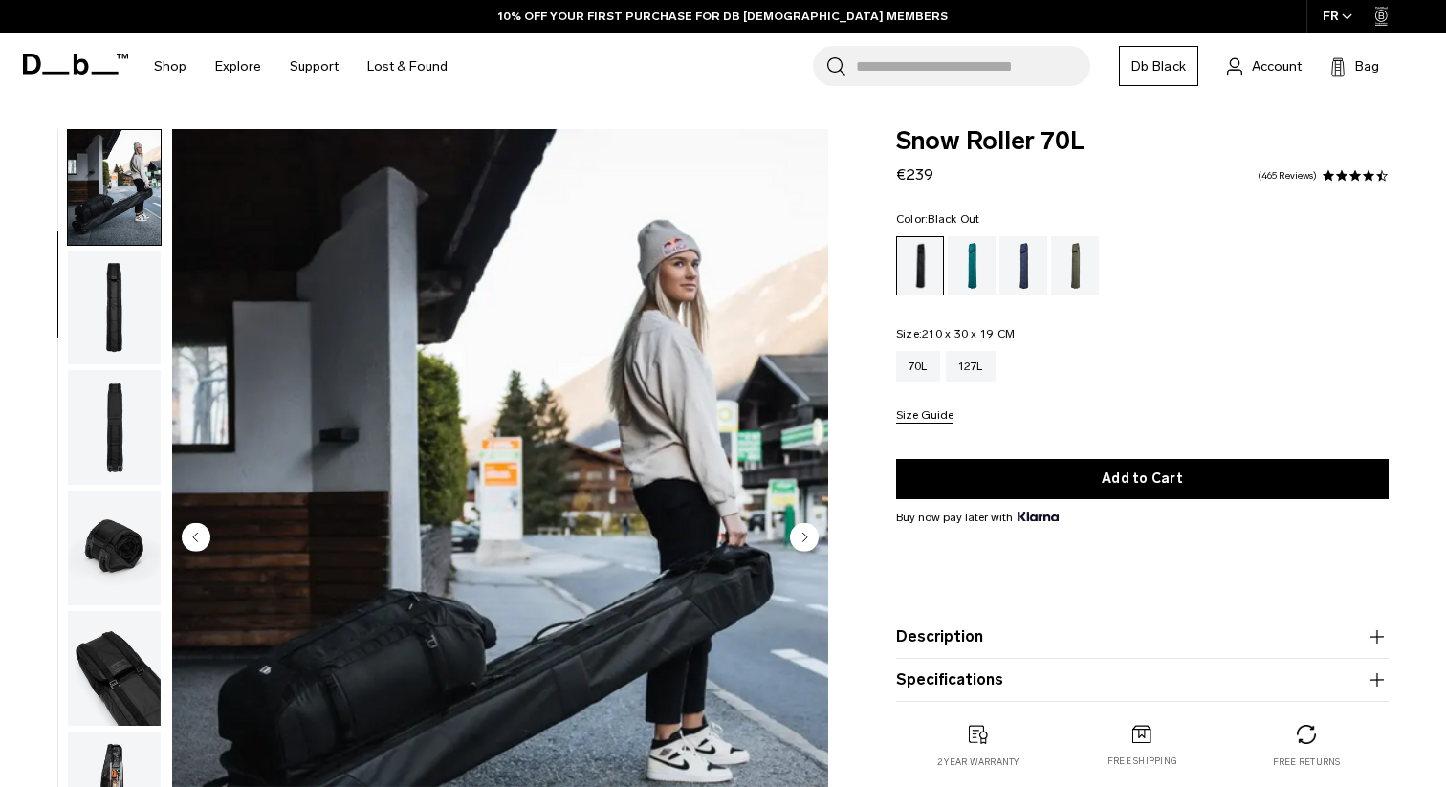
click at [493, 484] on img "2 / 8" at bounding box center [500, 539] width 656 height 820
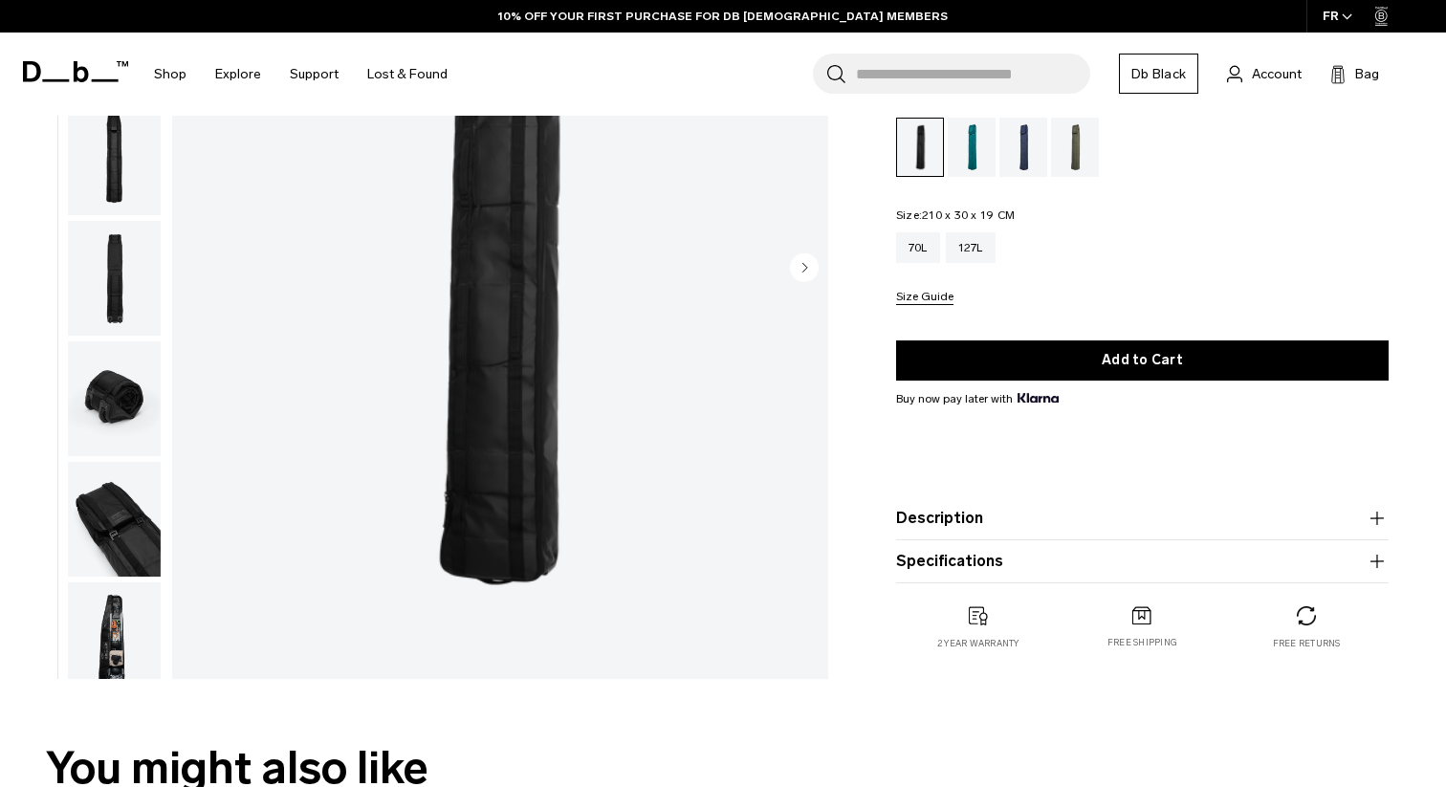
scroll to position [228, 0]
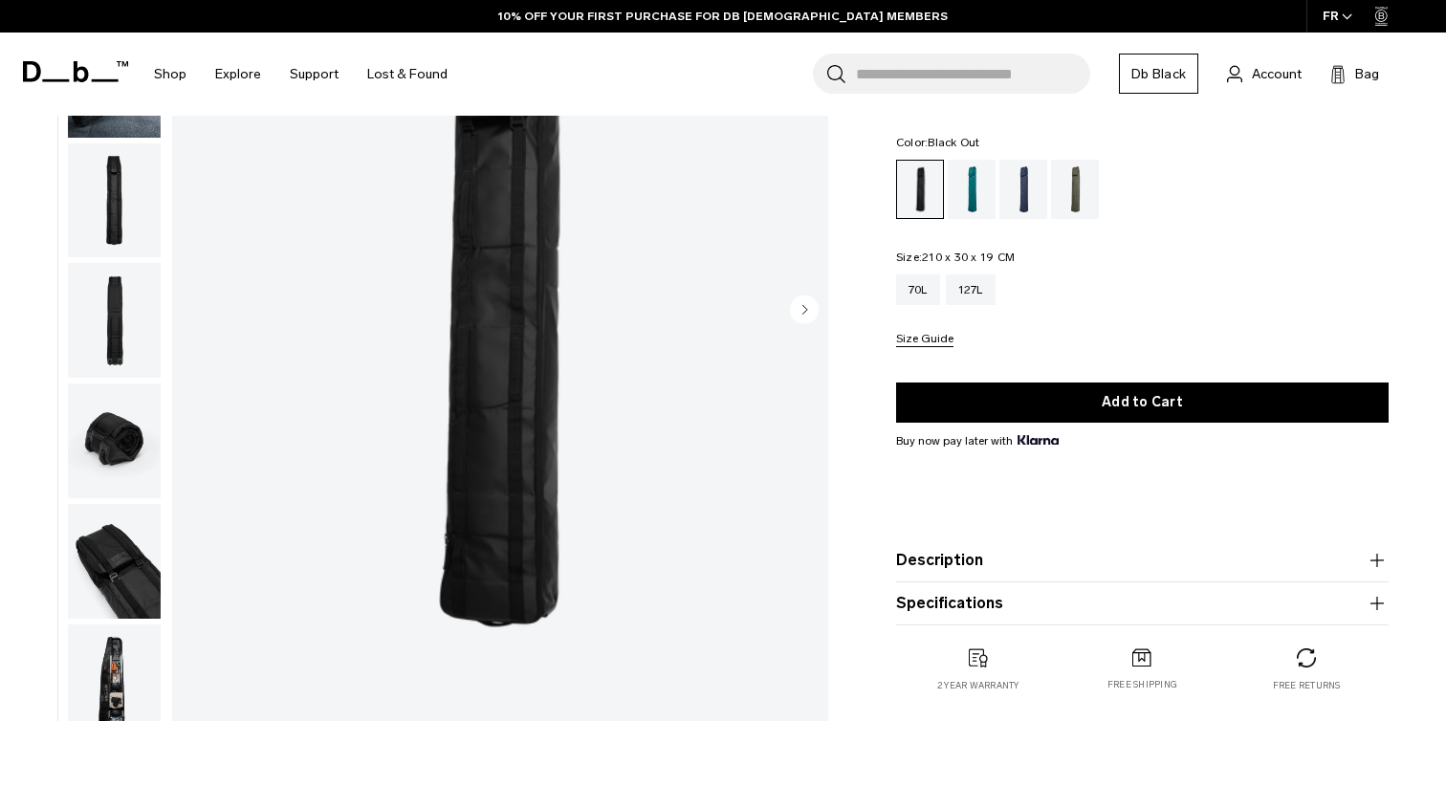
click at [493, 484] on img "1 / 8" at bounding box center [500, 311] width 656 height 820
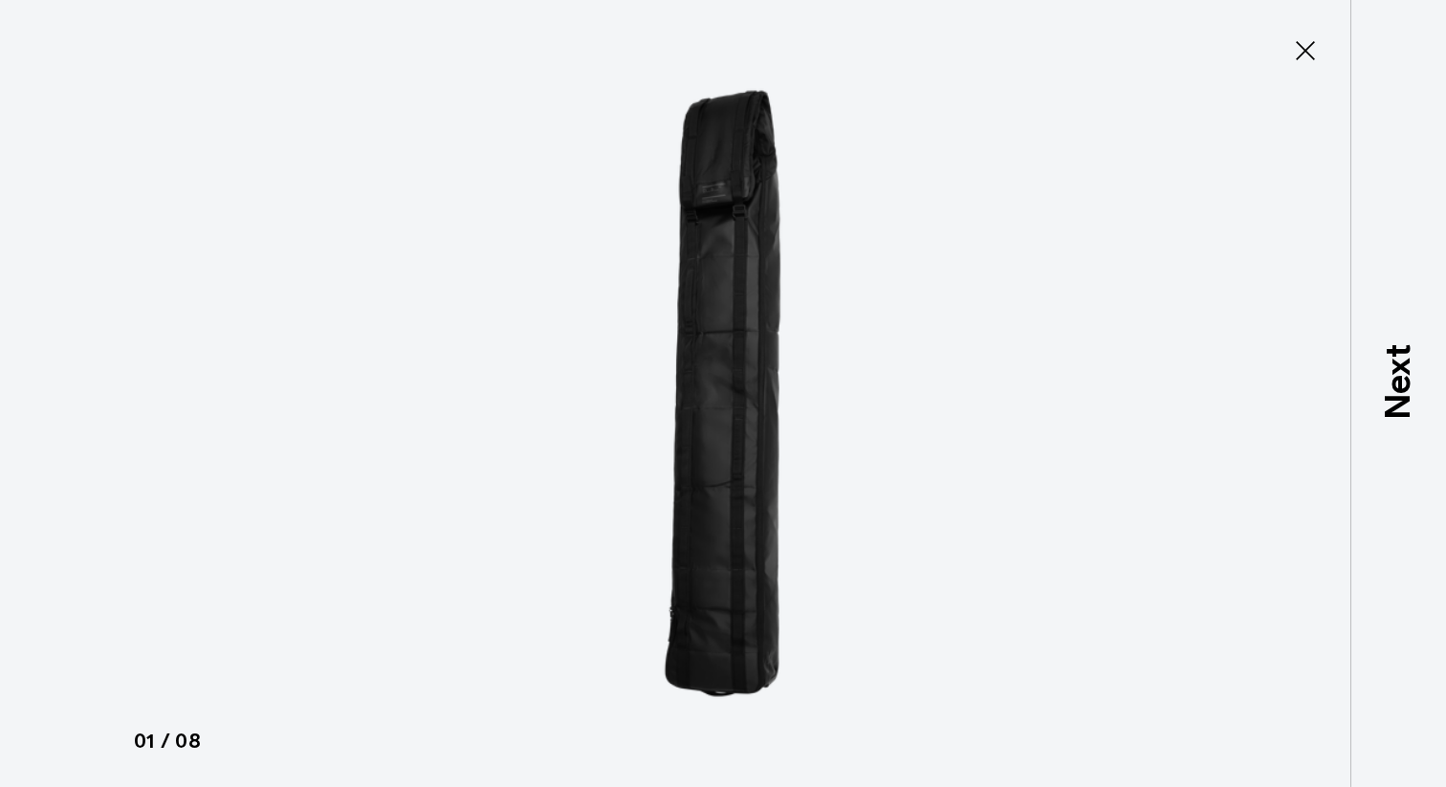
type button "Close"
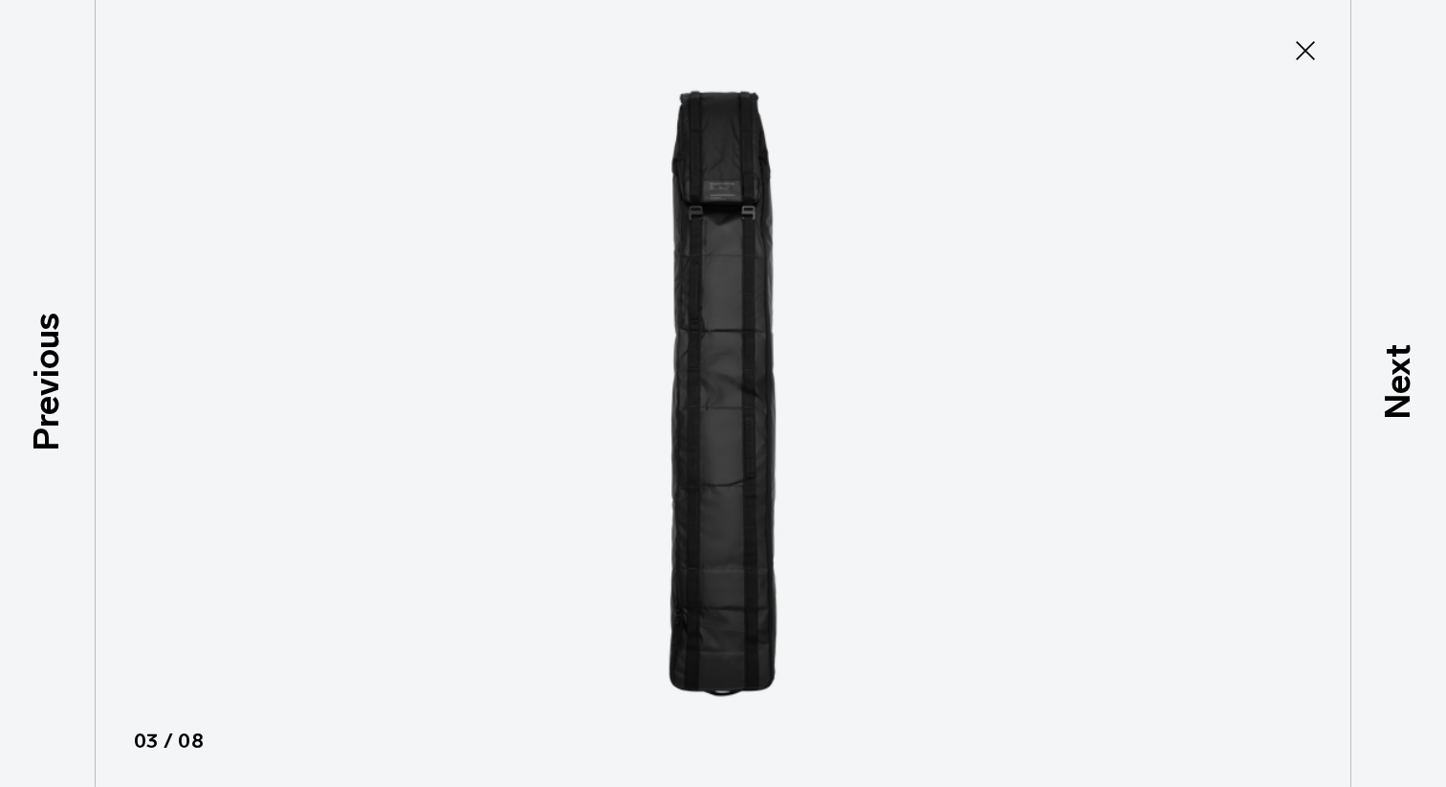
scroll to position [139, 0]
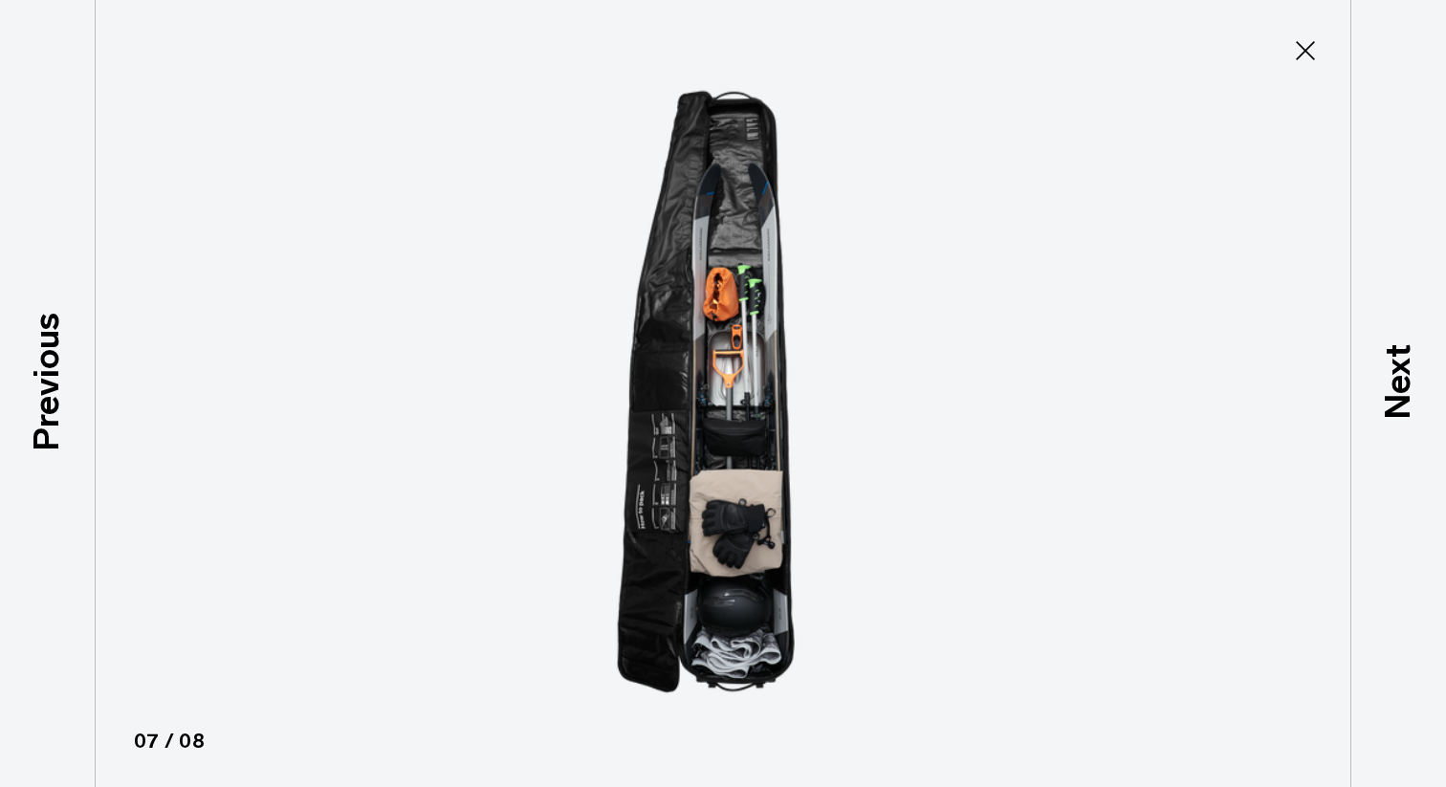
click at [1310, 52] on icon at bounding box center [1305, 50] width 31 height 31
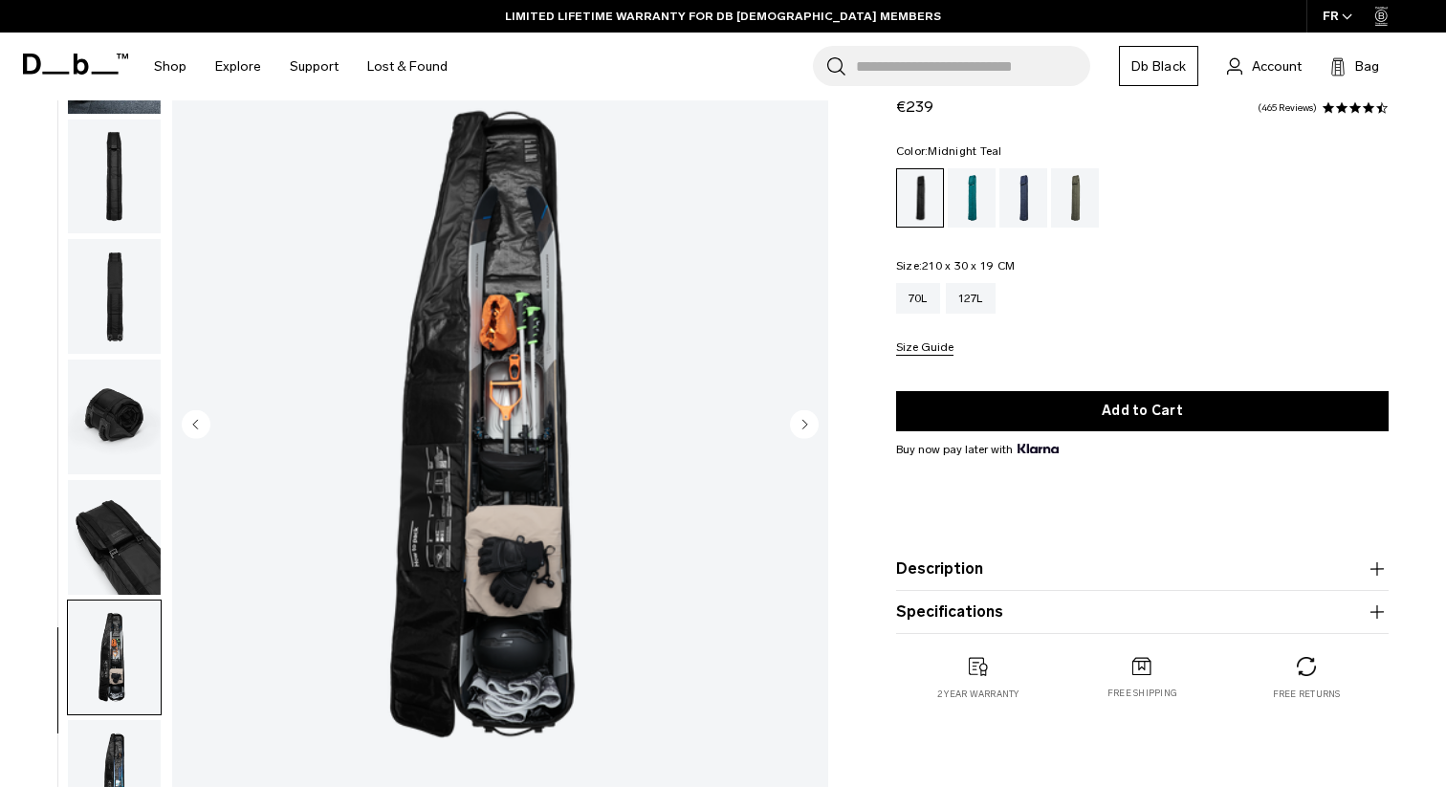
scroll to position [127, 0]
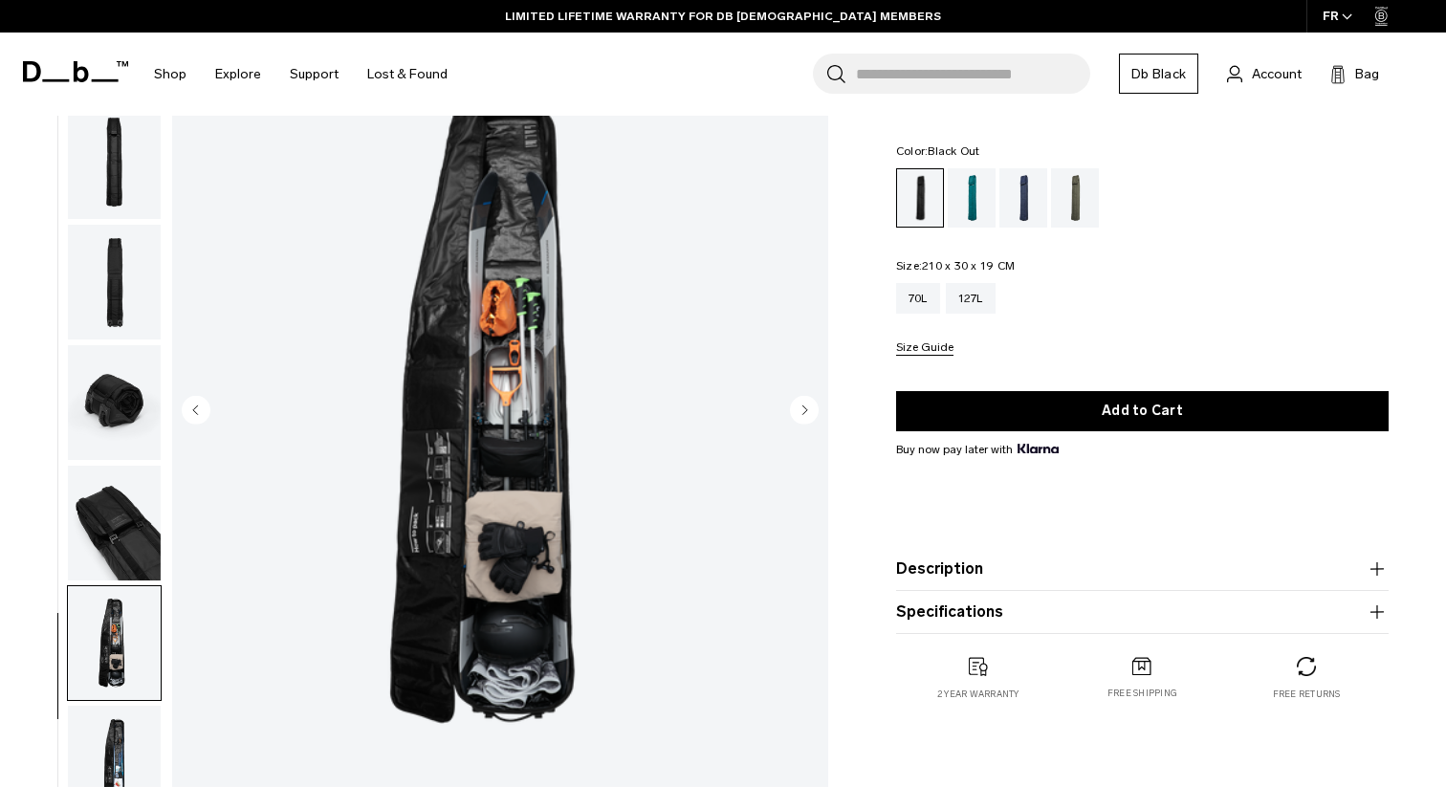
click at [124, 190] on img "button" at bounding box center [114, 162] width 93 height 115
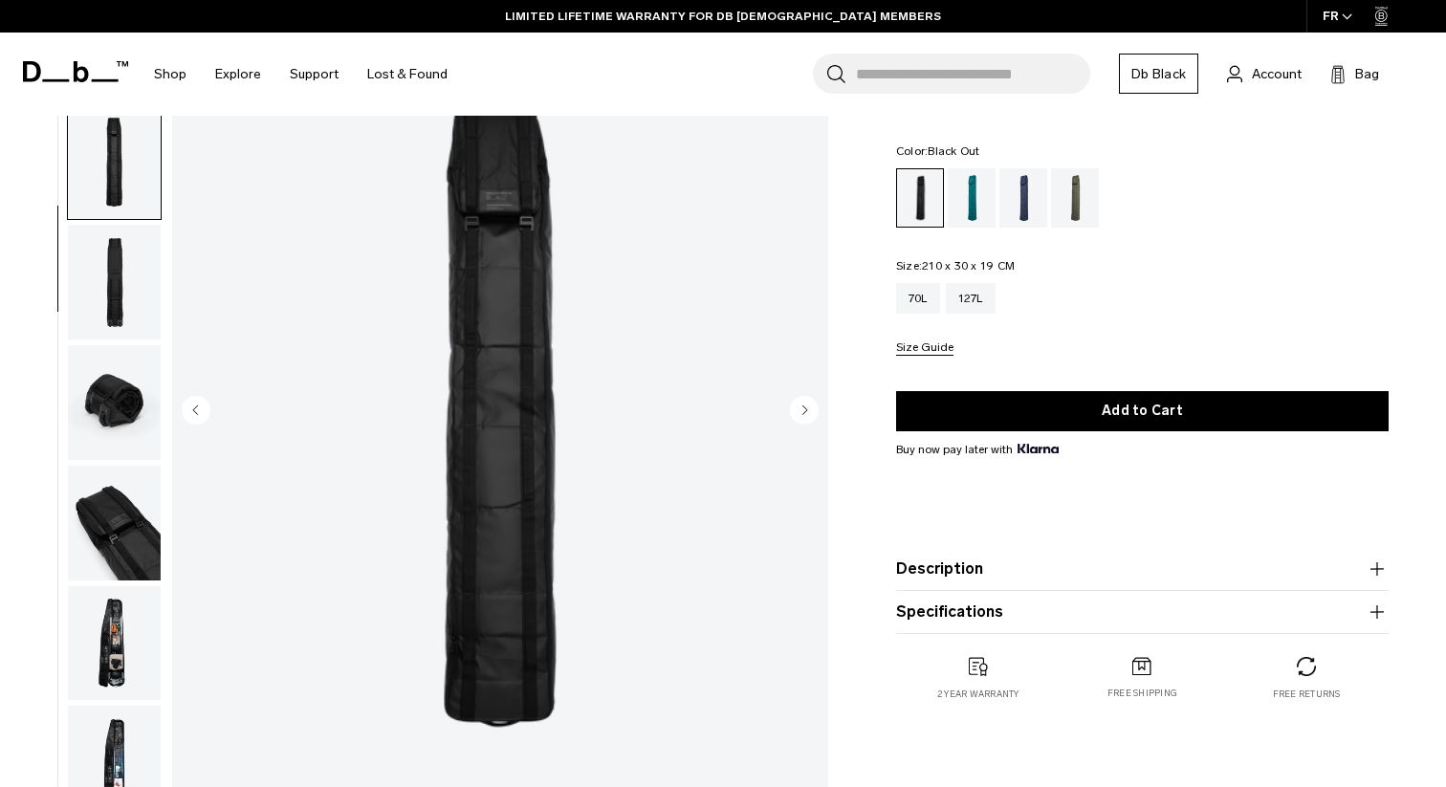
scroll to position [0, 0]
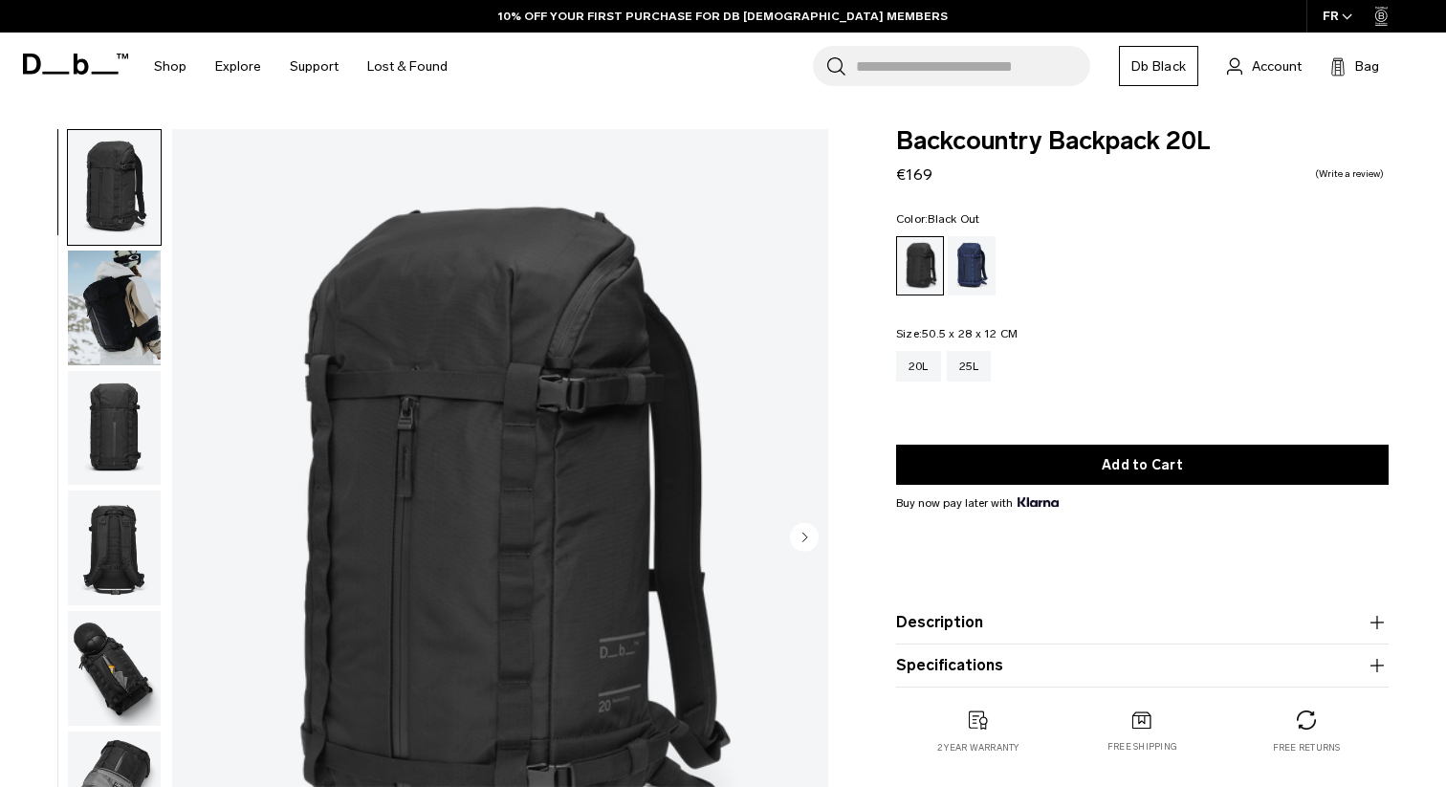
click at [115, 296] on img "button" at bounding box center [114, 308] width 93 height 115
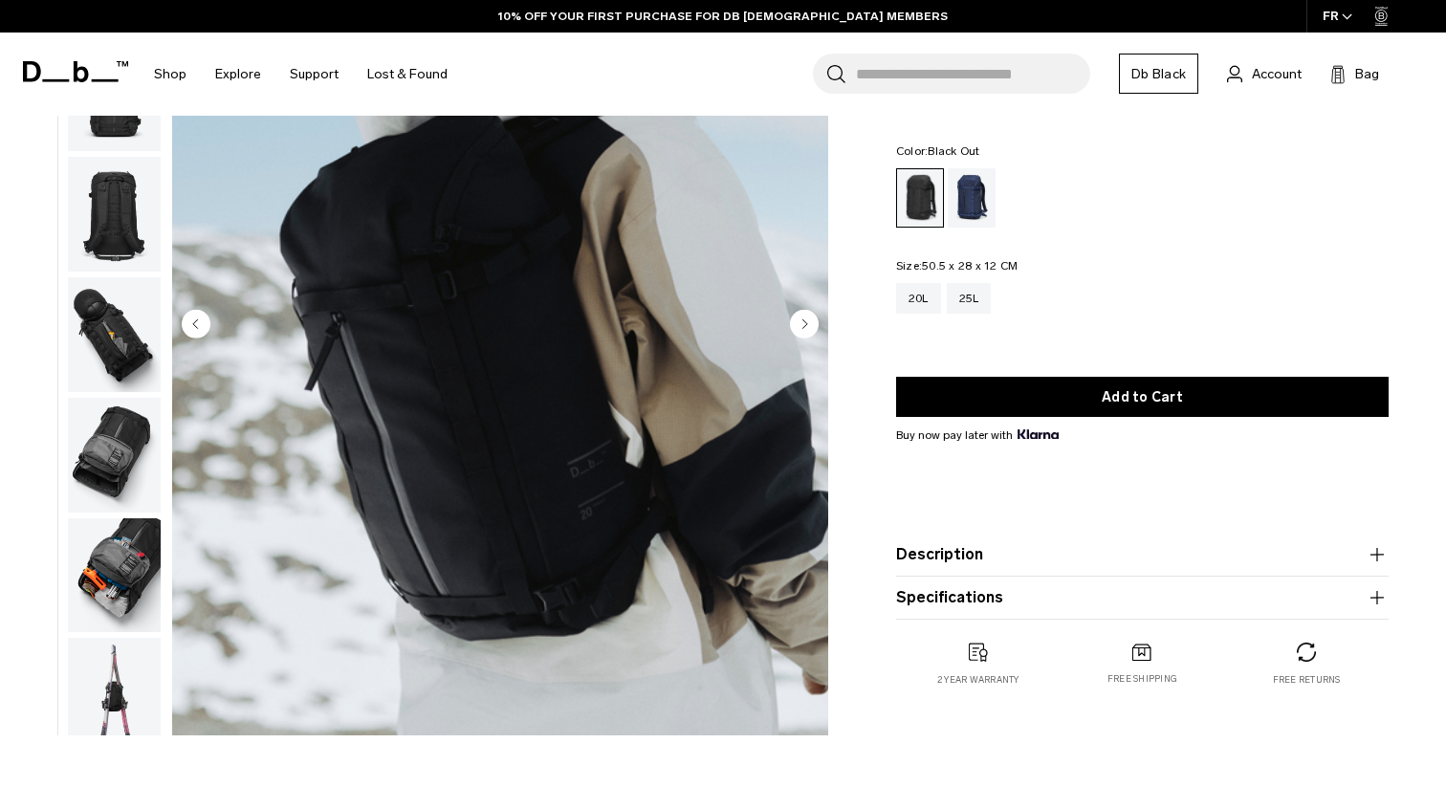
scroll to position [204, 0]
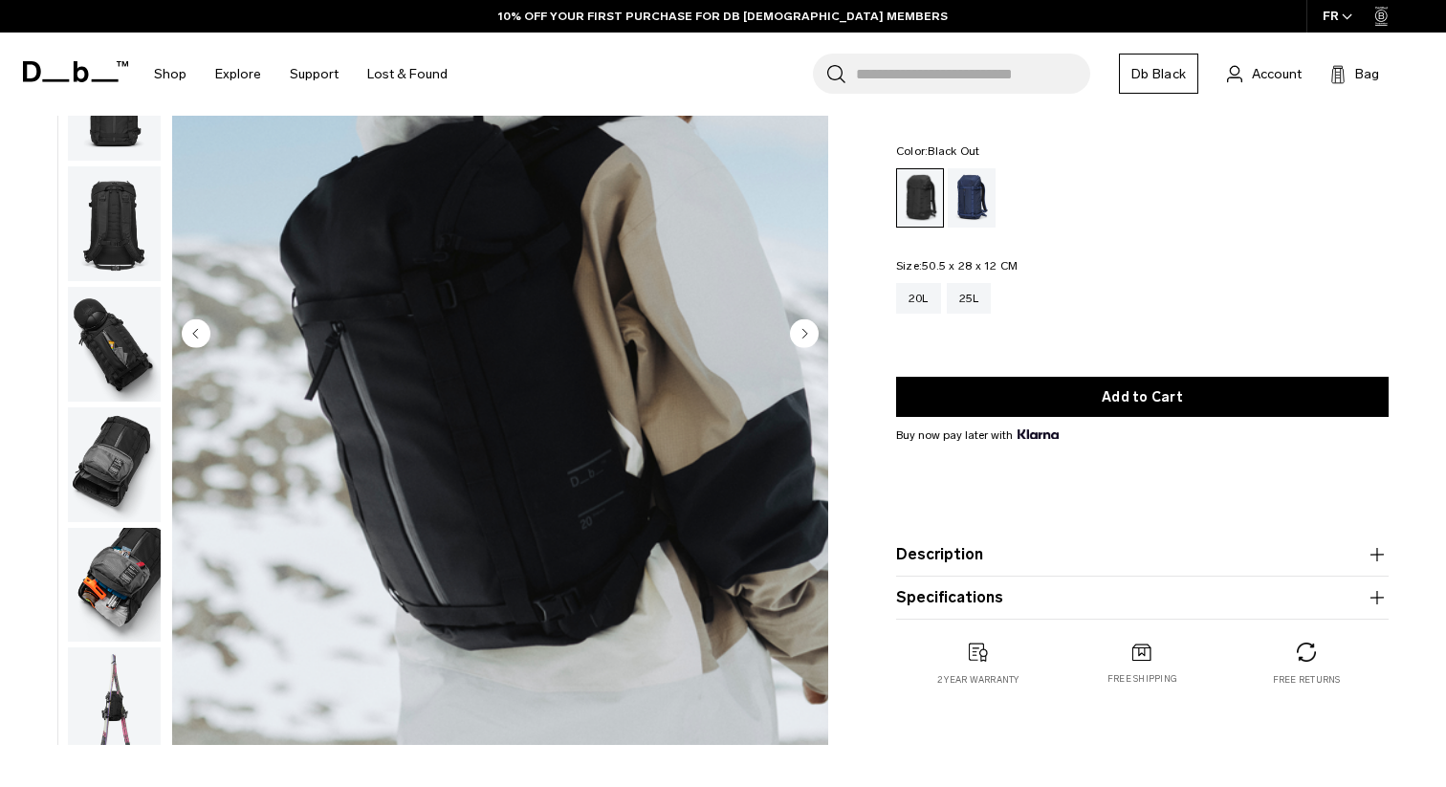
click at [124, 682] on img "button" at bounding box center [114, 705] width 93 height 115
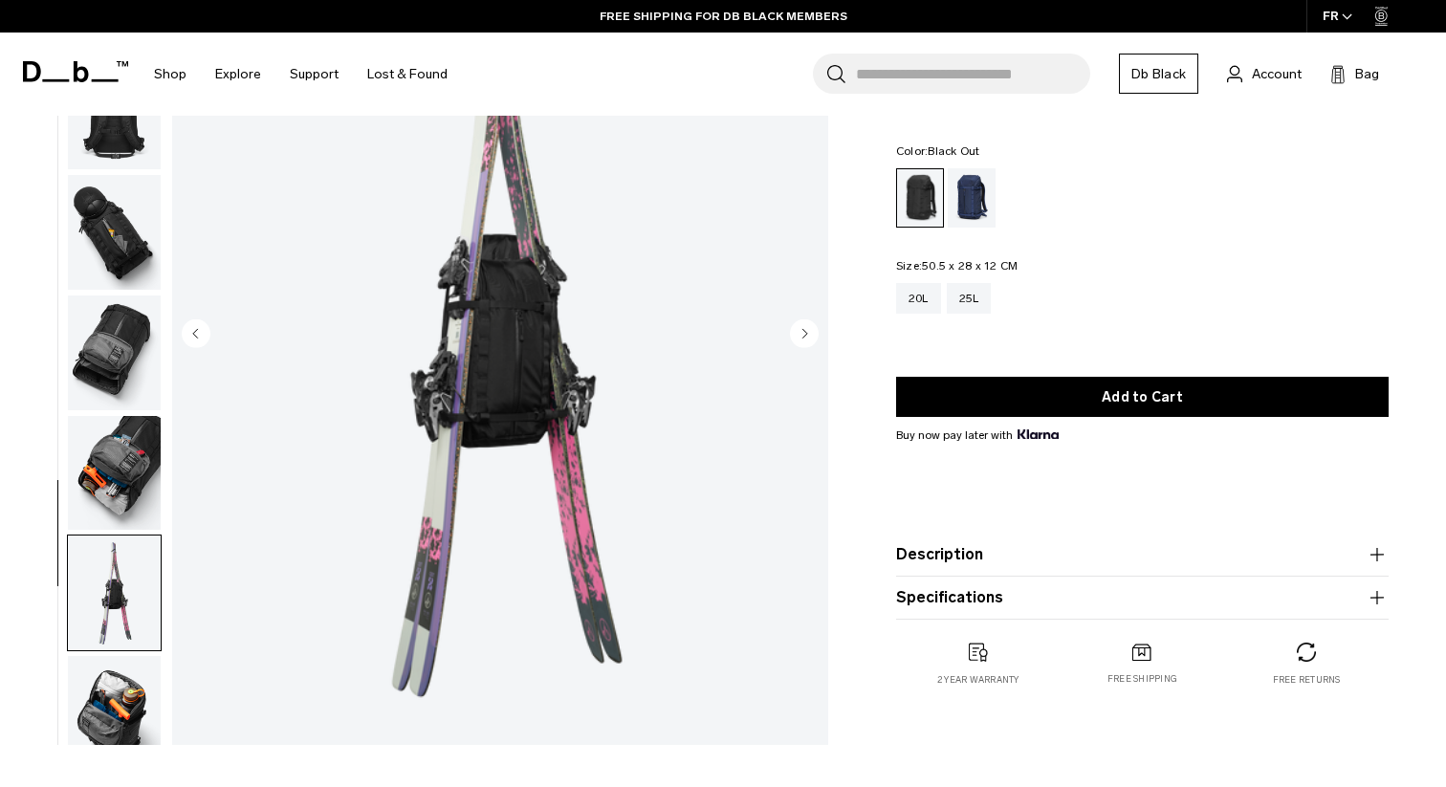
scroll to position [380, 0]
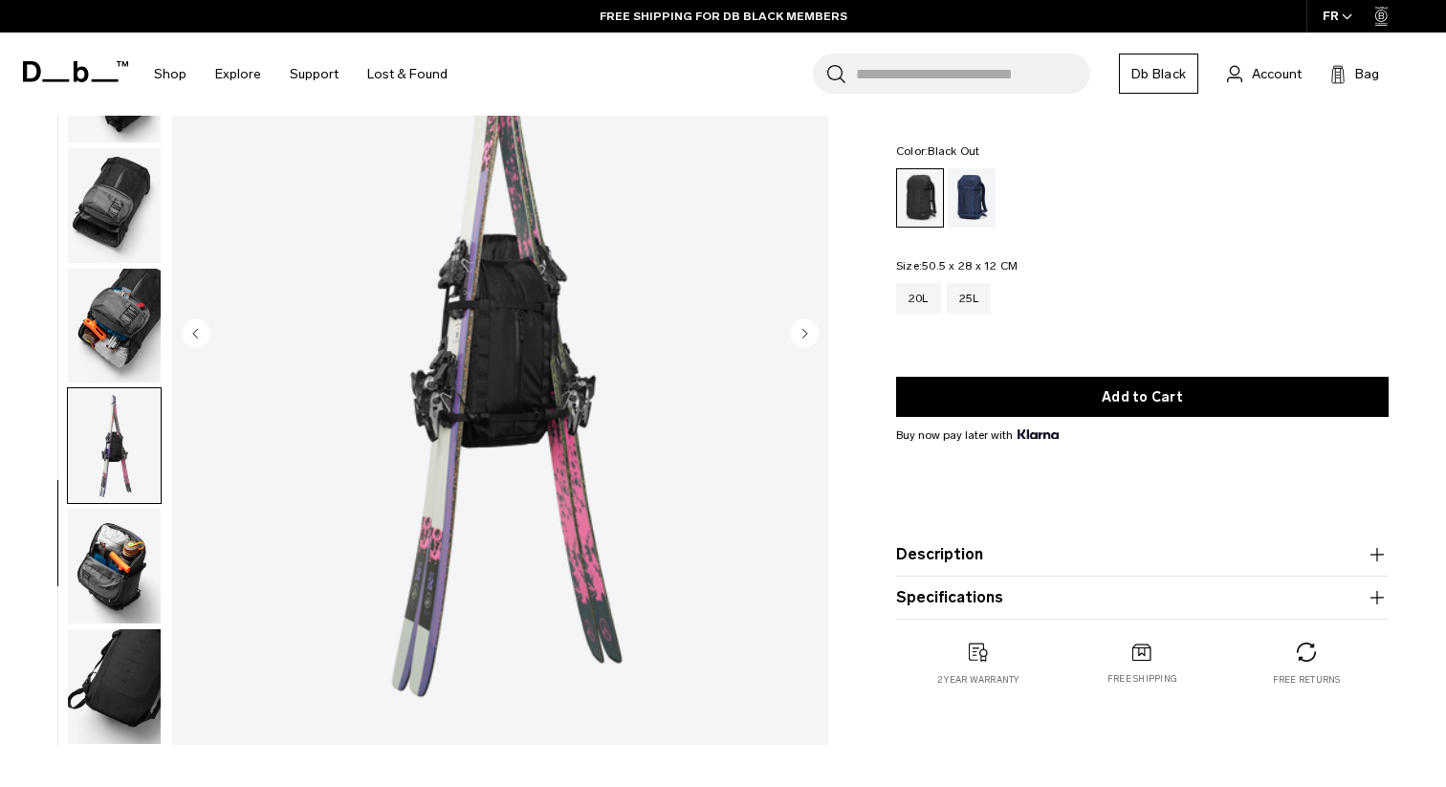
click at [108, 638] on img "button" at bounding box center [114, 686] width 93 height 115
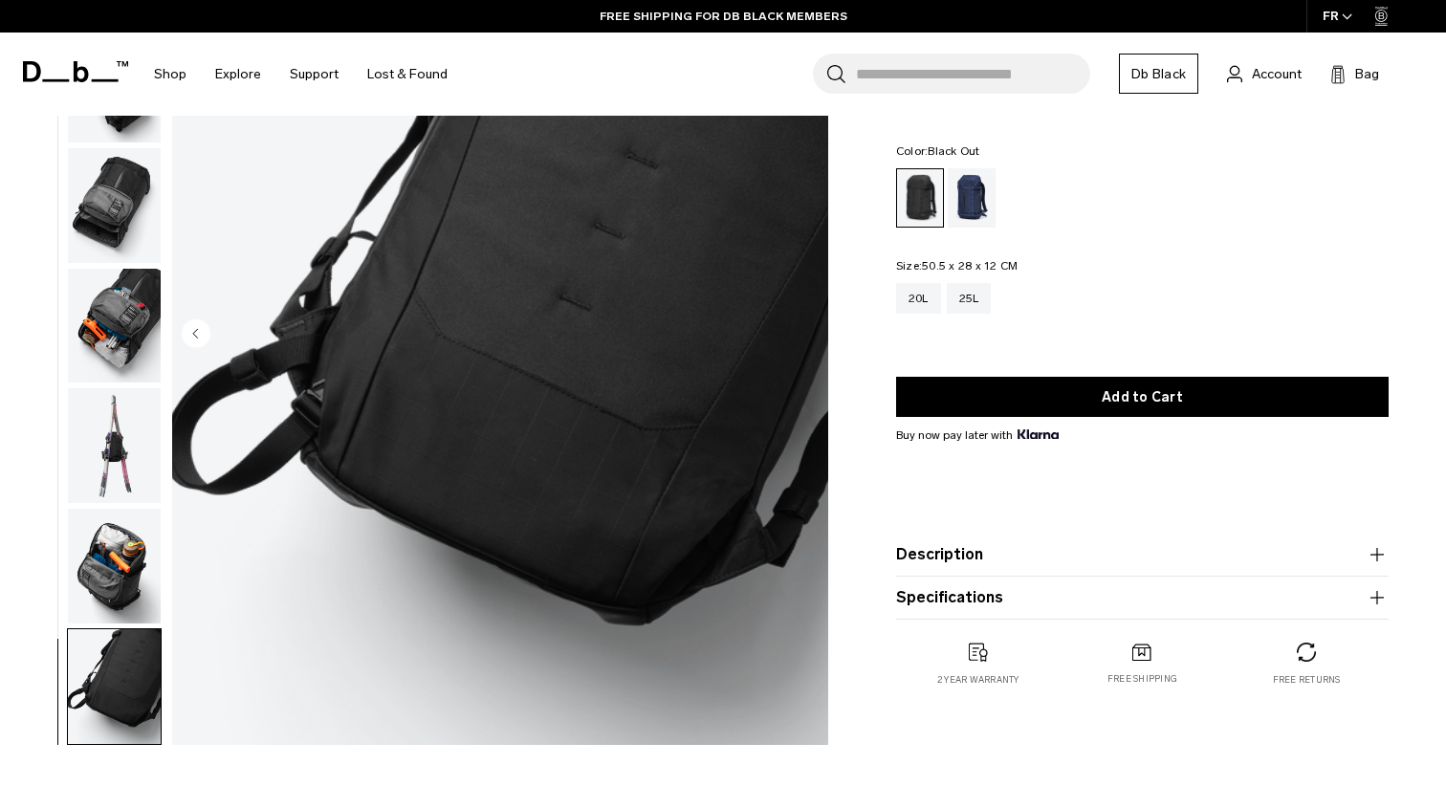
click at [117, 549] on img "button" at bounding box center [114, 566] width 93 height 115
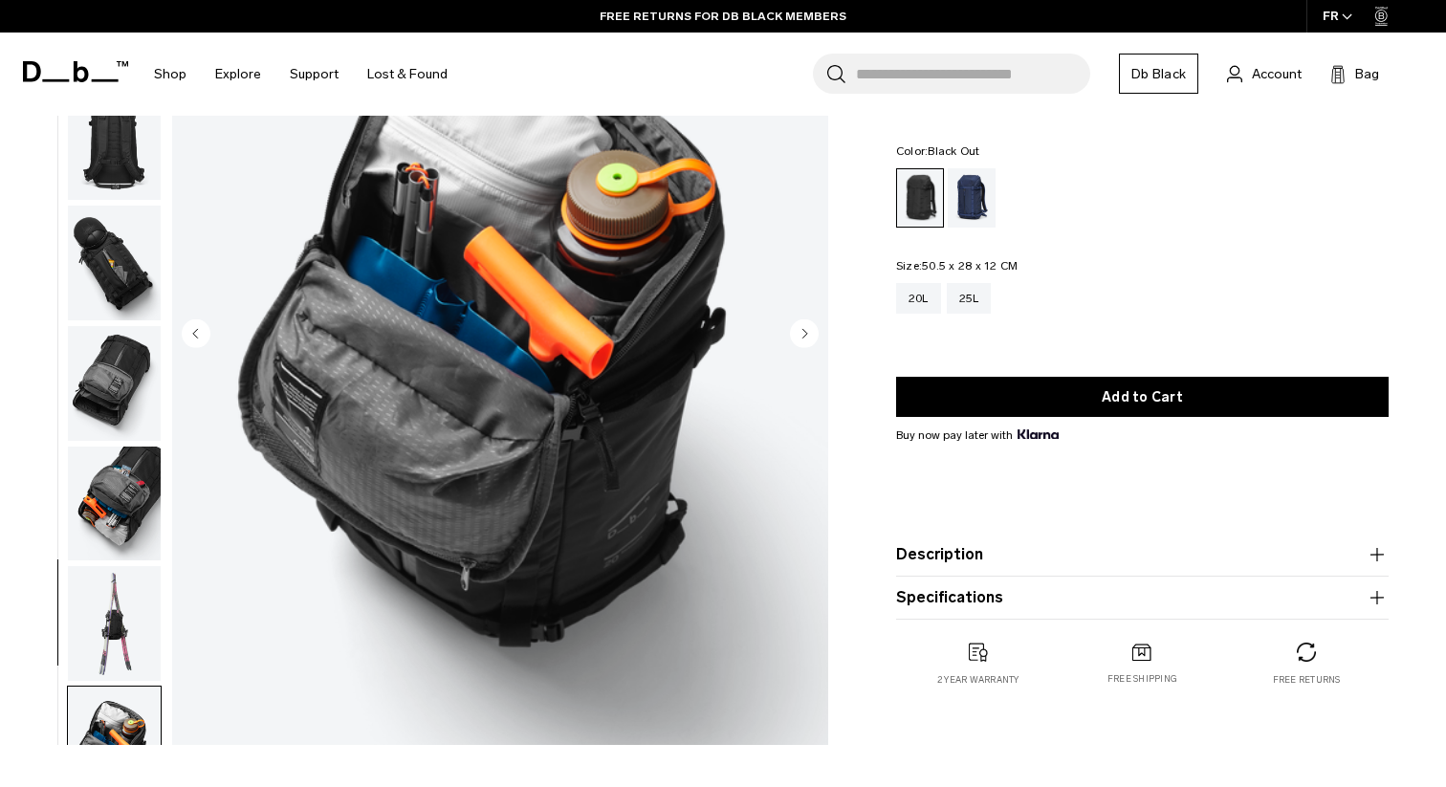
scroll to position [0, 0]
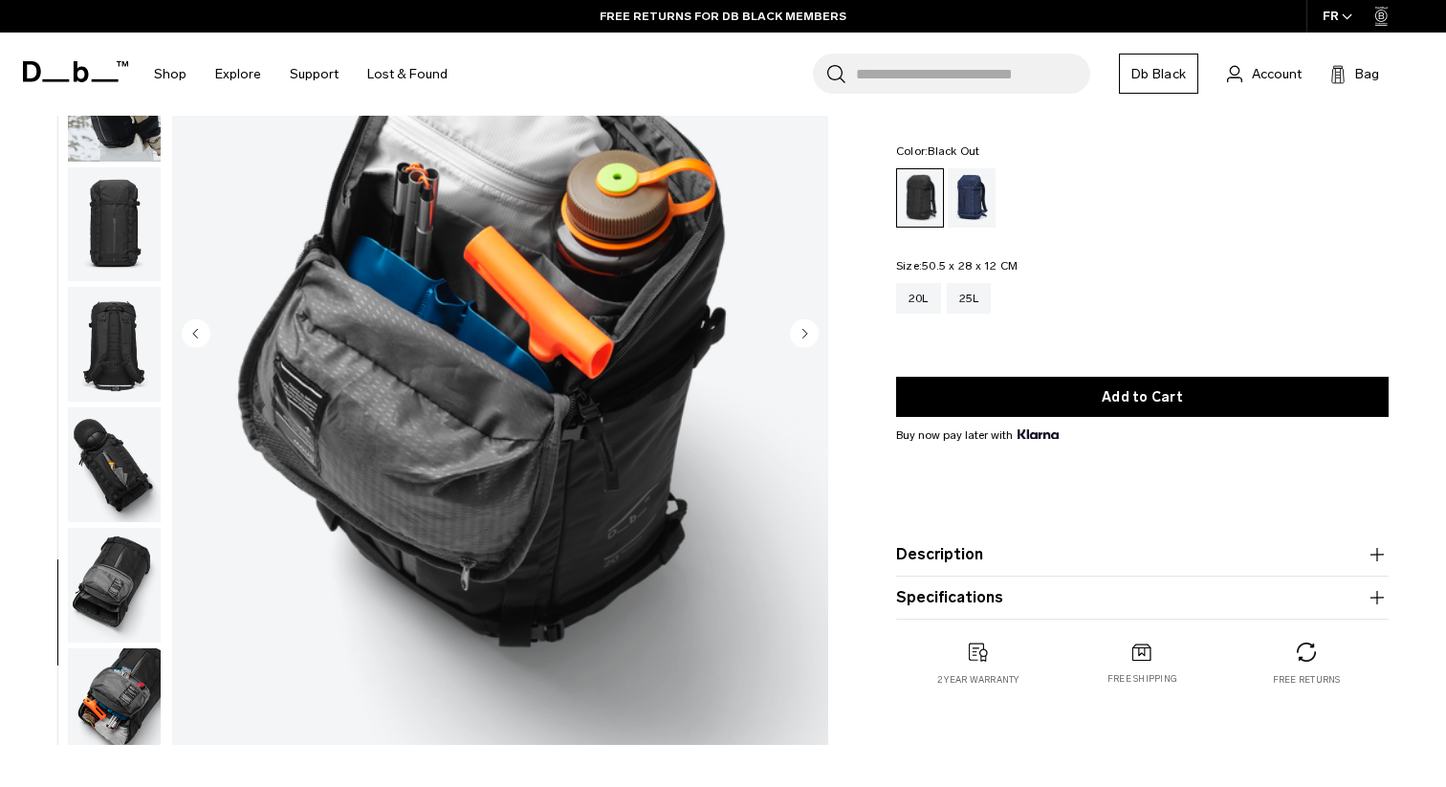
click at [133, 338] on img "button" at bounding box center [114, 344] width 93 height 115
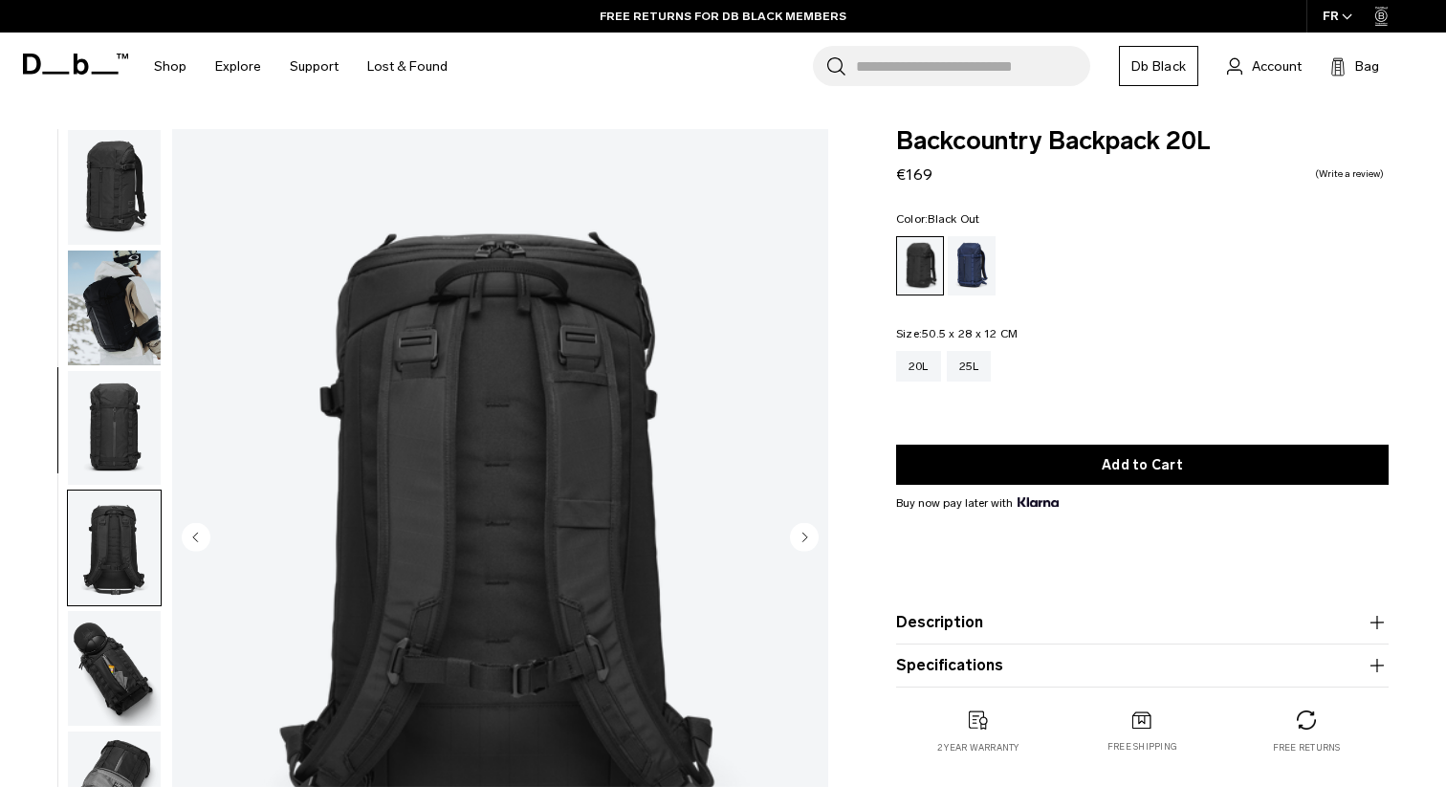
click at [127, 202] on img "button" at bounding box center [114, 187] width 93 height 115
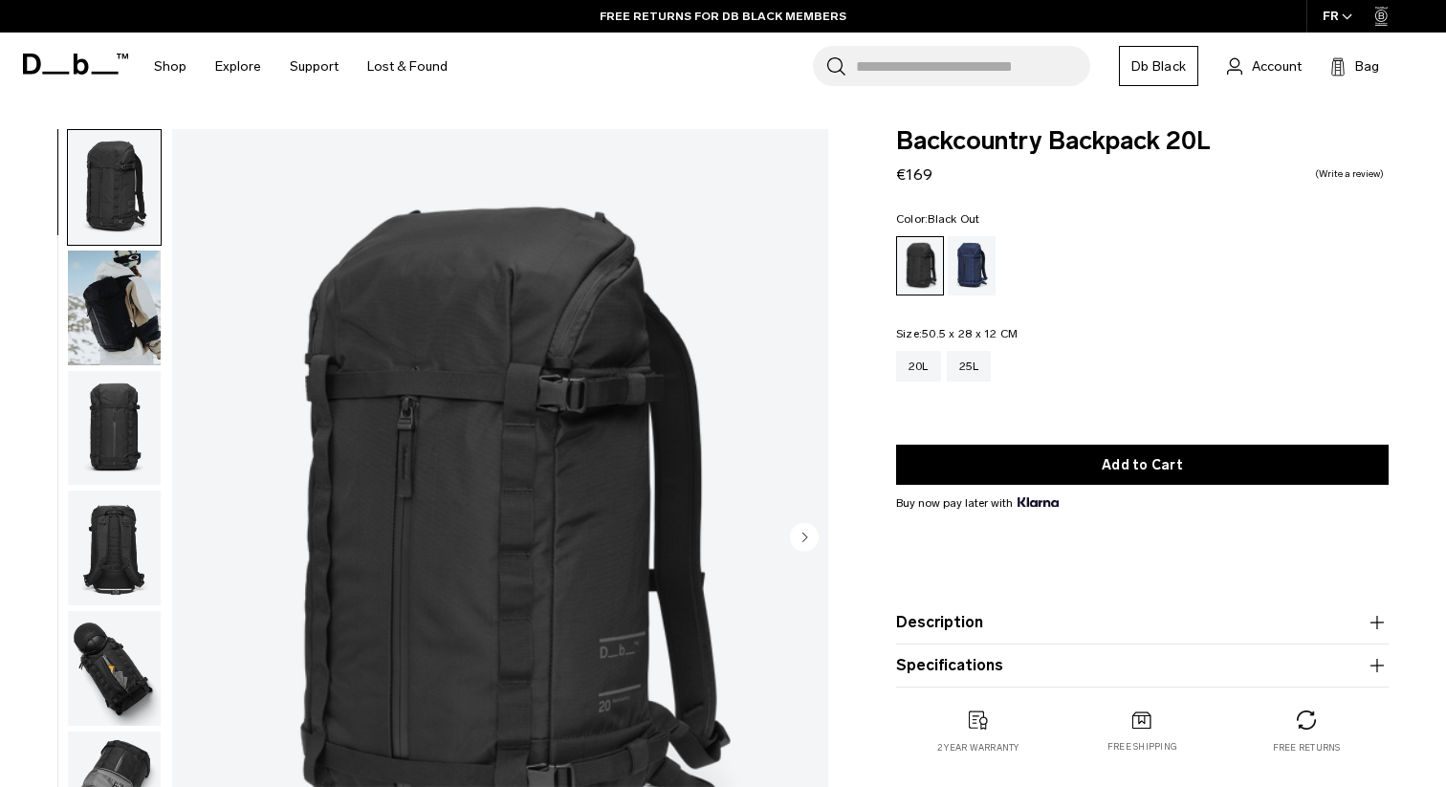
click at [112, 292] on img "button" at bounding box center [114, 308] width 93 height 115
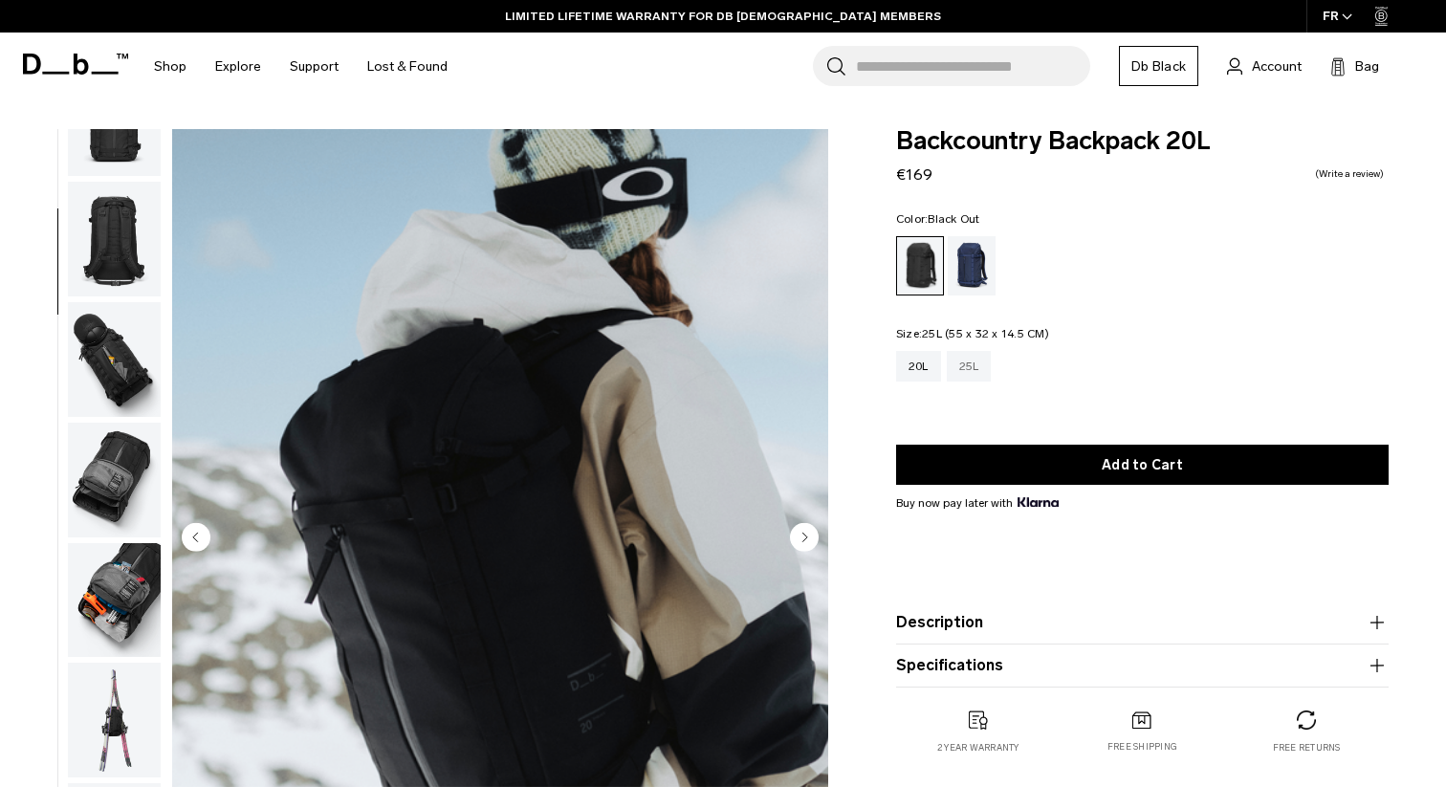
click at [979, 362] on div "25L" at bounding box center [969, 366] width 45 height 31
